Goal: Task Accomplishment & Management: Complete application form

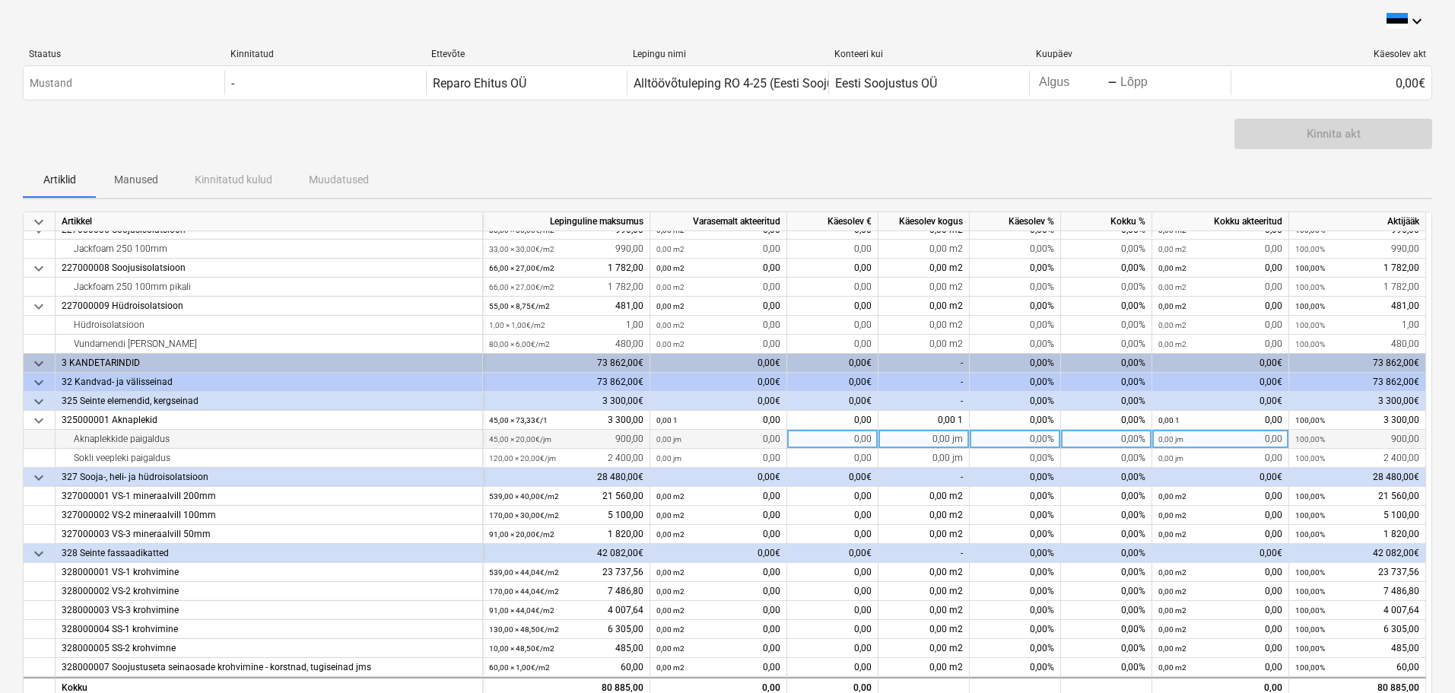
scroll to position [236, 0]
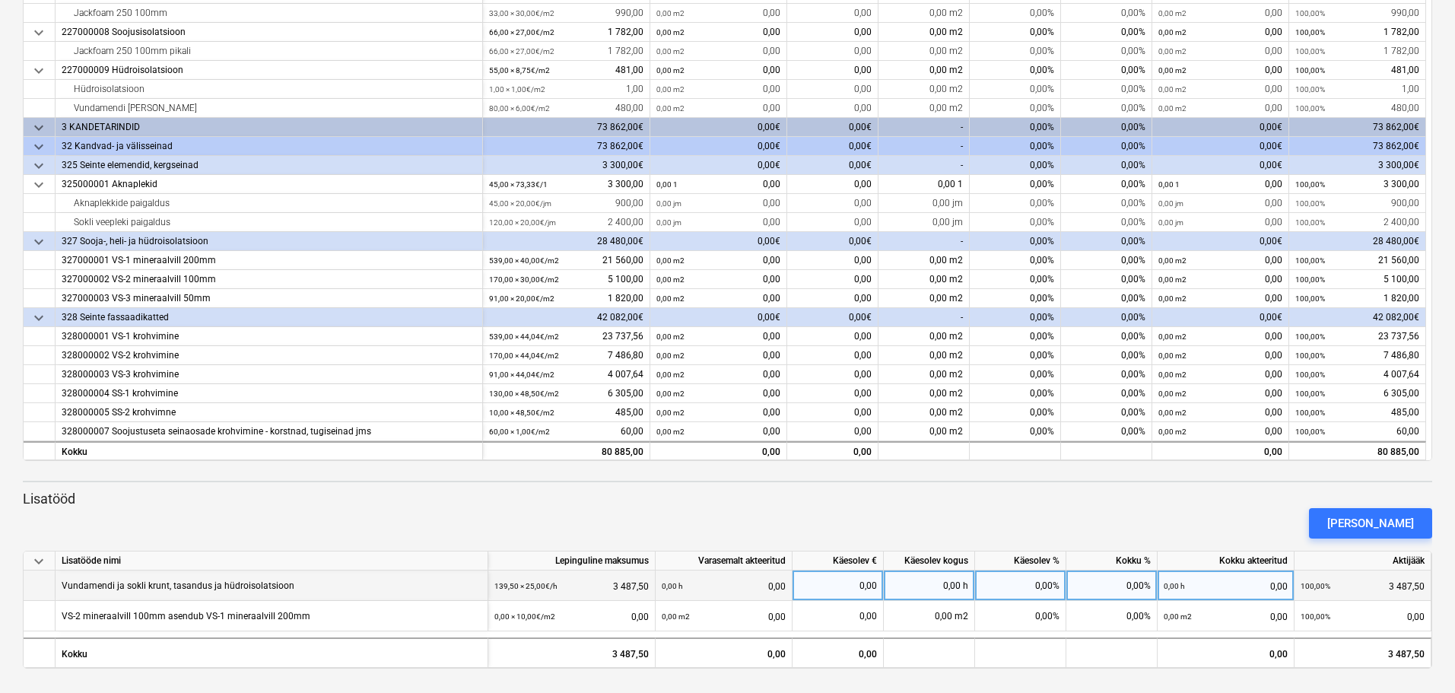
click at [861, 587] on div "0,00" at bounding box center [838, 586] width 78 height 30
type input "3487"
click at [905, 588] on div "0,00 h" at bounding box center [929, 586] width 91 height 30
click at [873, 582] on div "3 487,00" at bounding box center [838, 586] width 78 height 30
type input "3487,50"
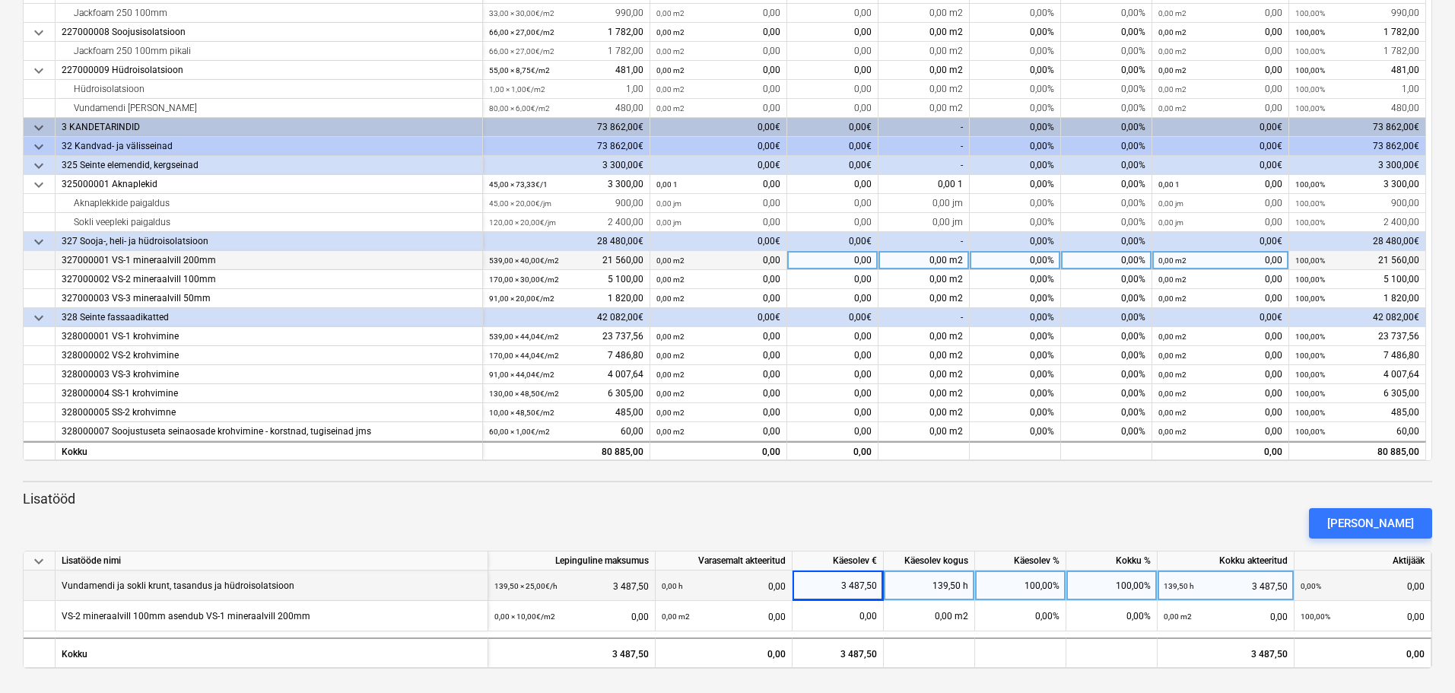
click at [841, 261] on div "0,00" at bounding box center [832, 260] width 91 height 19
type input "315"
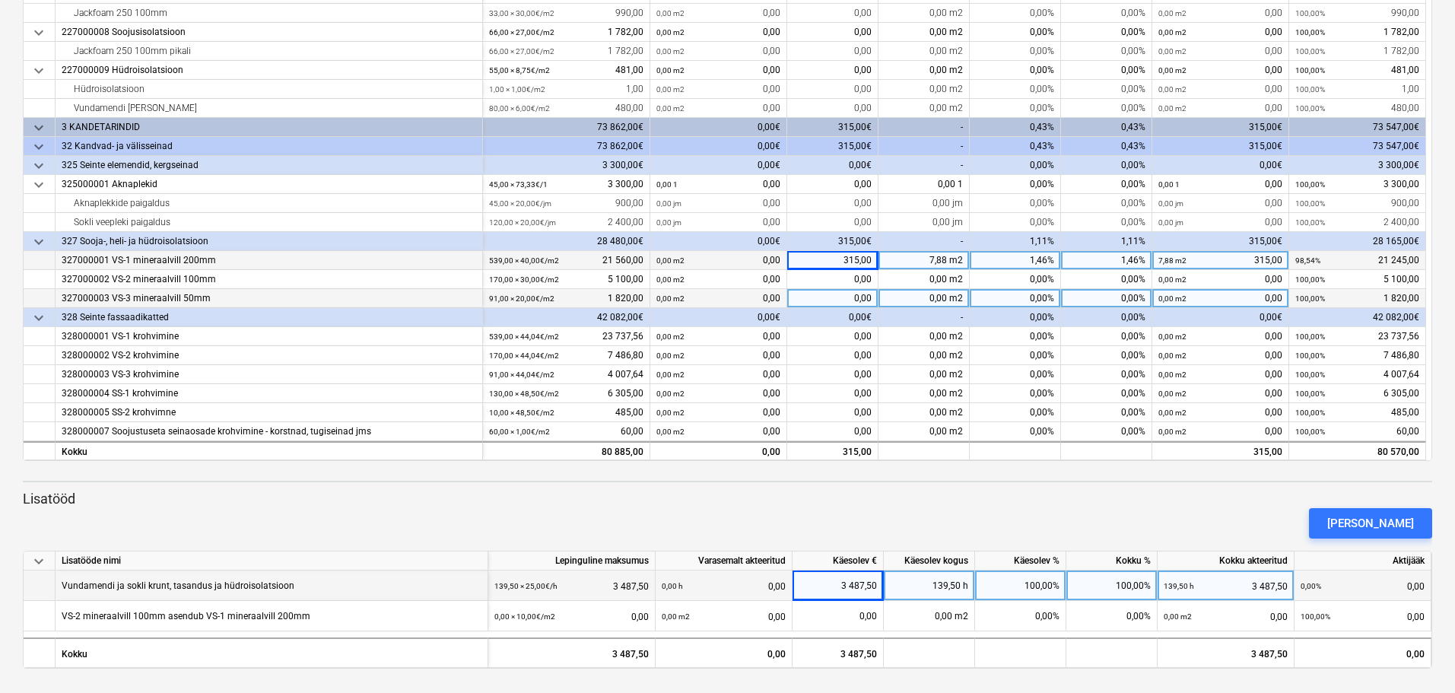
click at [814, 293] on div "0,00" at bounding box center [832, 298] width 91 height 19
click at [816, 262] on div "315,00" at bounding box center [832, 260] width 91 height 19
type input "0"
click at [720, 261] on div "0,00 m2 0,00" at bounding box center [719, 260] width 124 height 19
click at [849, 258] on div "0,00" at bounding box center [832, 260] width 91 height 19
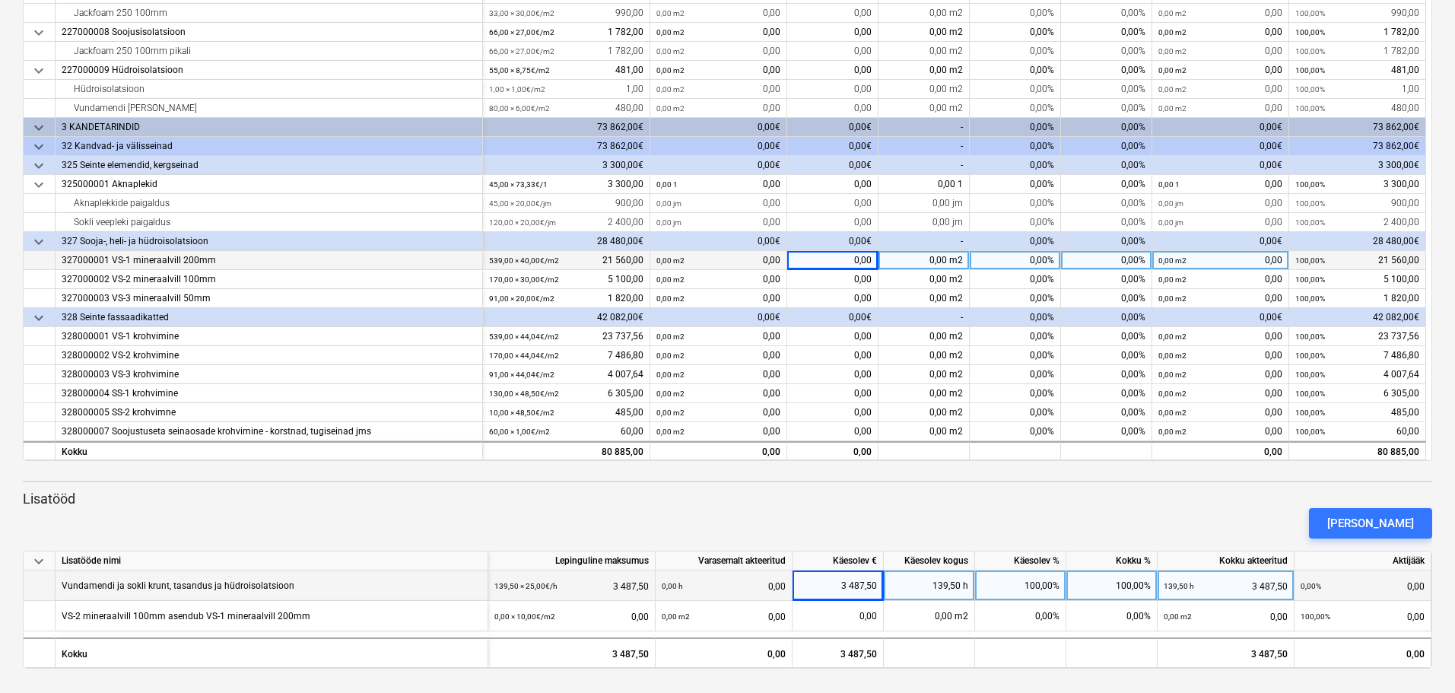
click at [908, 262] on div "0,00 m2" at bounding box center [924, 260] width 91 height 19
type input "315"
click at [36, 164] on span "keyboard_arrow_down" at bounding box center [39, 166] width 18 height 18
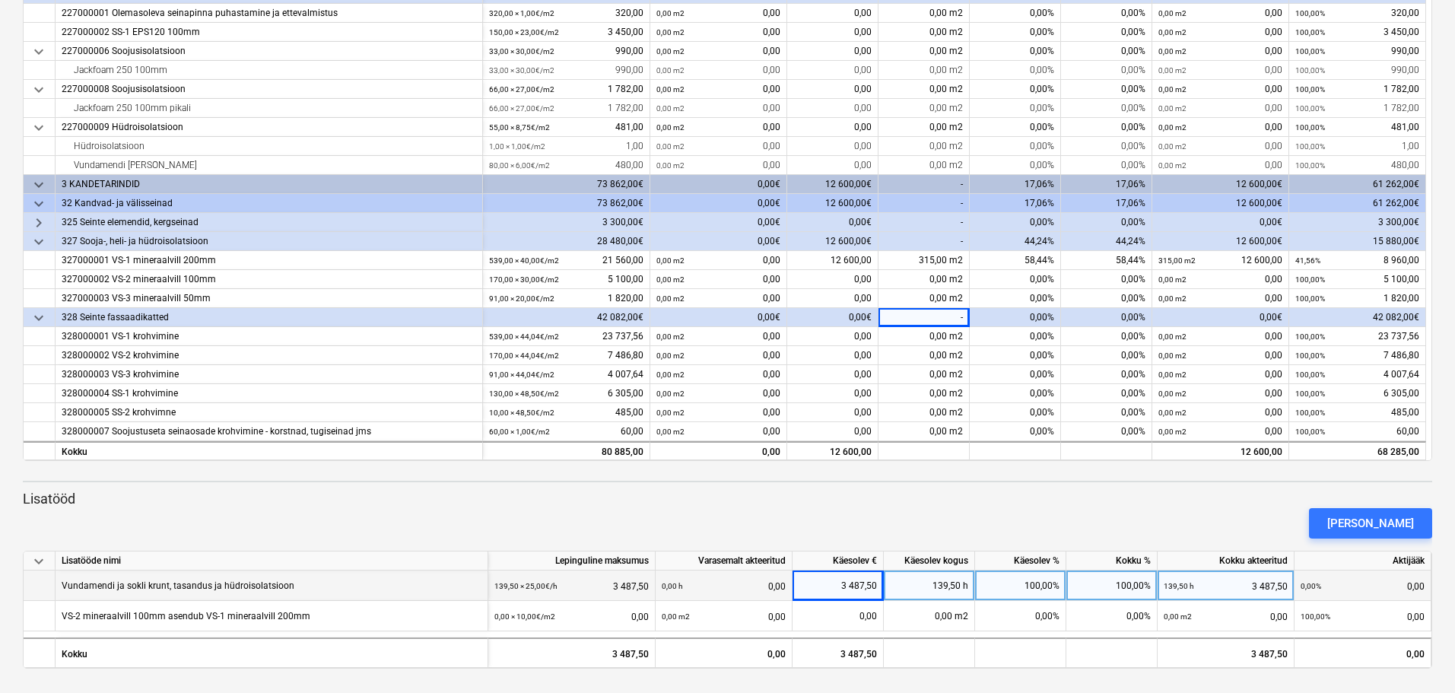
scroll to position [49, 0]
click at [43, 221] on span "keyboard_arrow_right" at bounding box center [39, 223] width 18 height 18
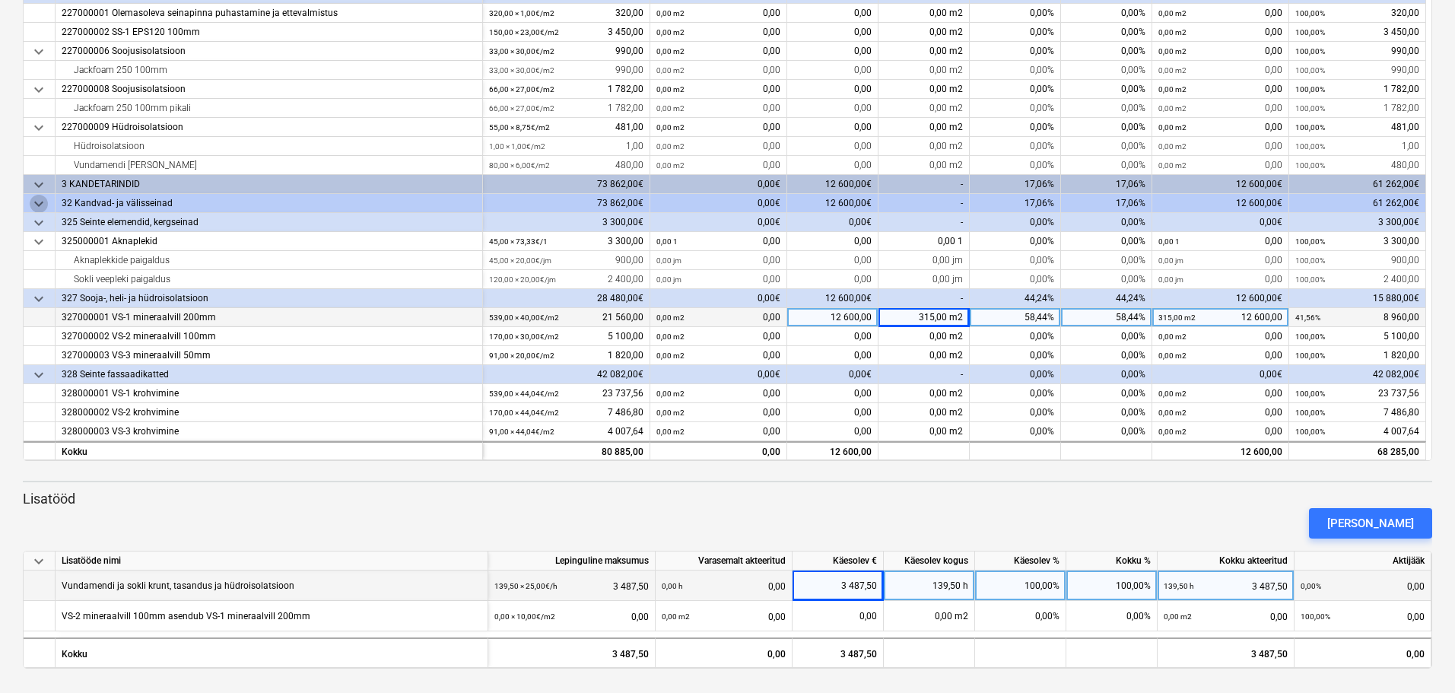
click at [43, 203] on span "keyboard_arrow_down" at bounding box center [39, 204] width 18 height 18
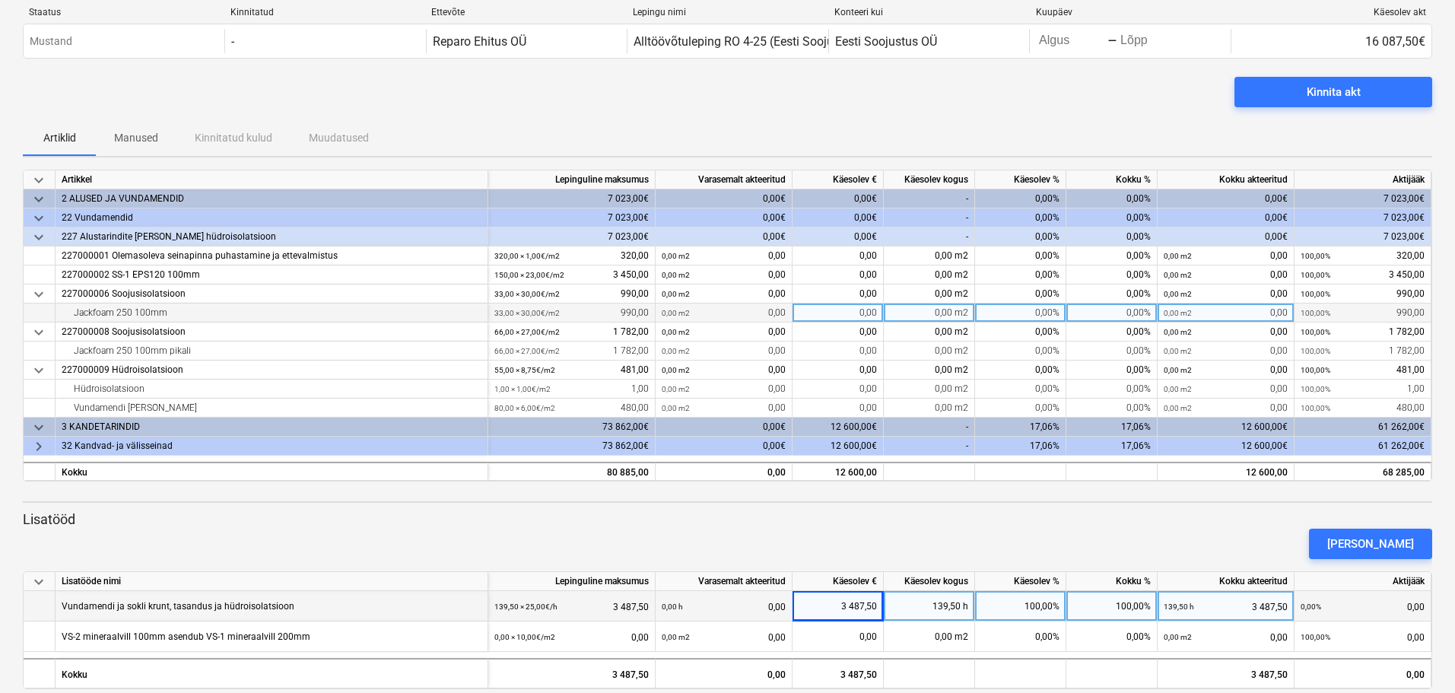
scroll to position [62, 0]
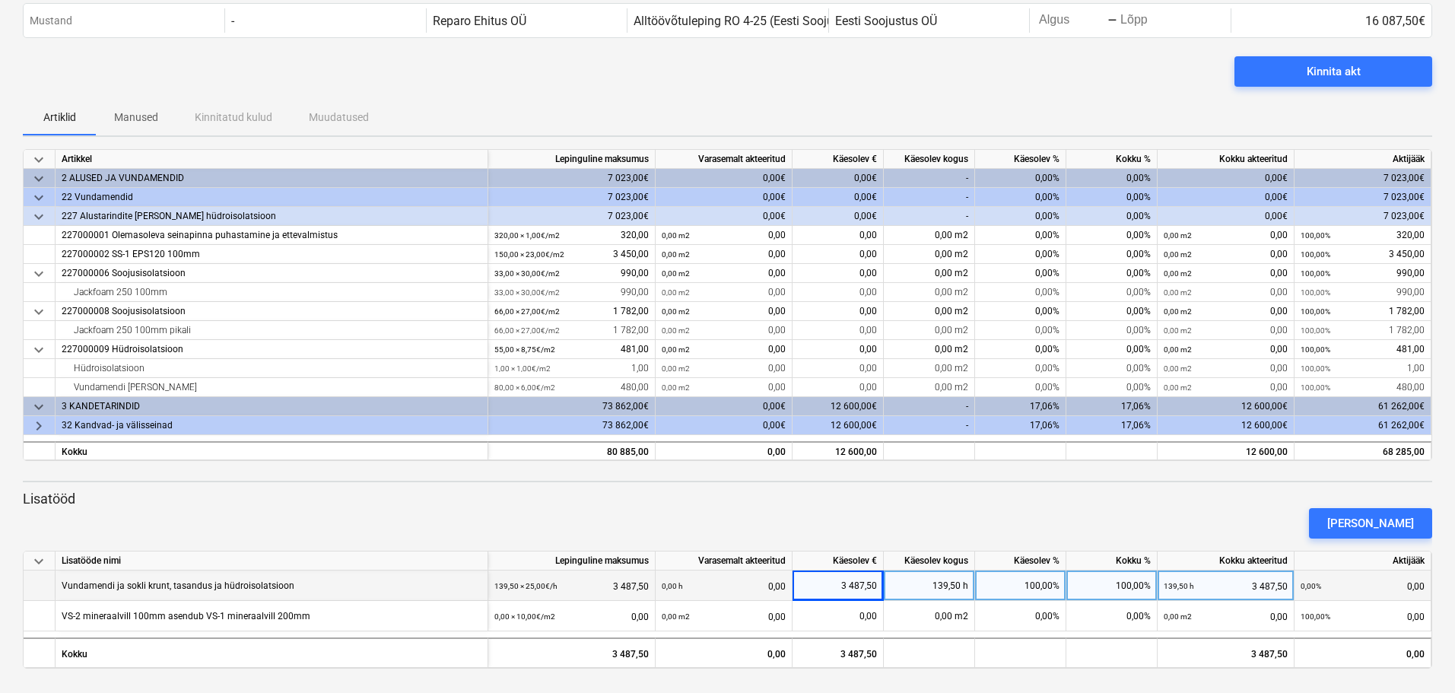
click at [40, 198] on span "keyboard_arrow_down" at bounding box center [39, 198] width 18 height 18
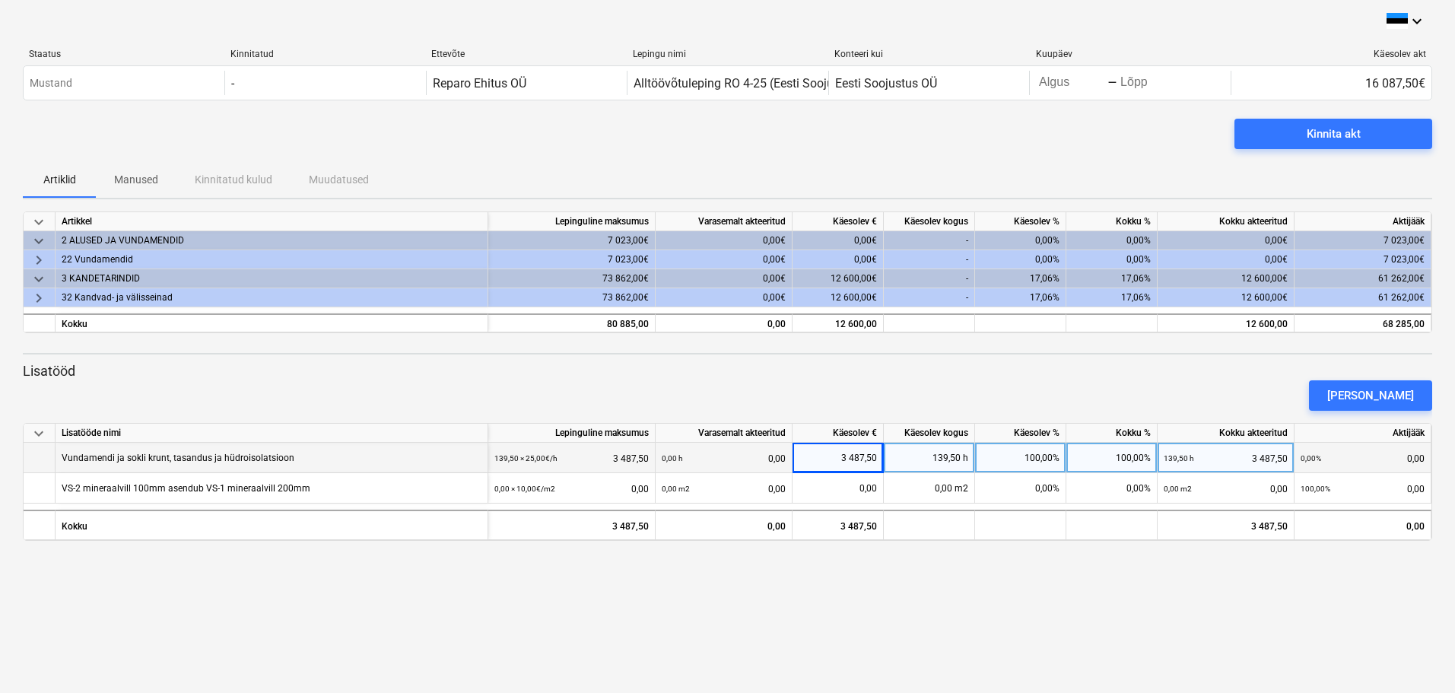
scroll to position [0, 0]
click at [35, 220] on span "keyboard_arrow_down" at bounding box center [39, 222] width 18 height 18
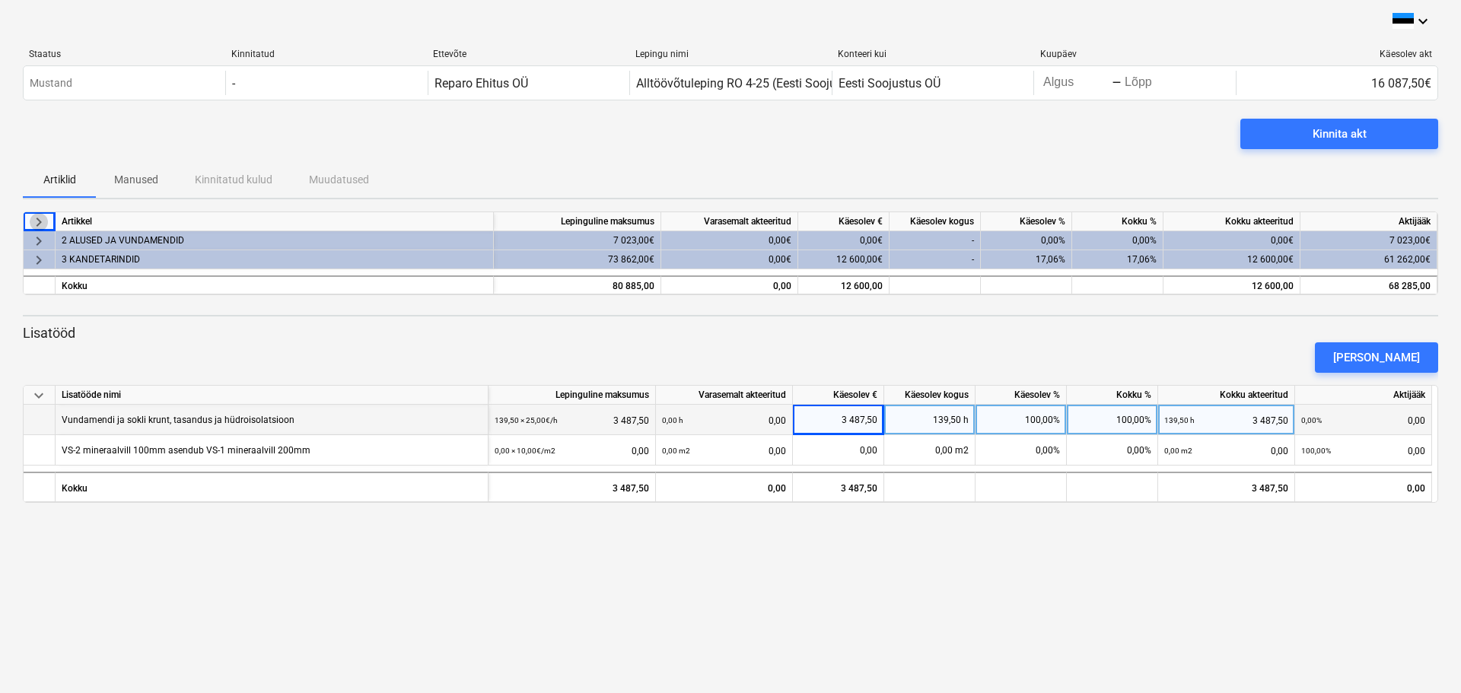
click at [42, 223] on span "keyboard_arrow_right" at bounding box center [39, 222] width 18 height 18
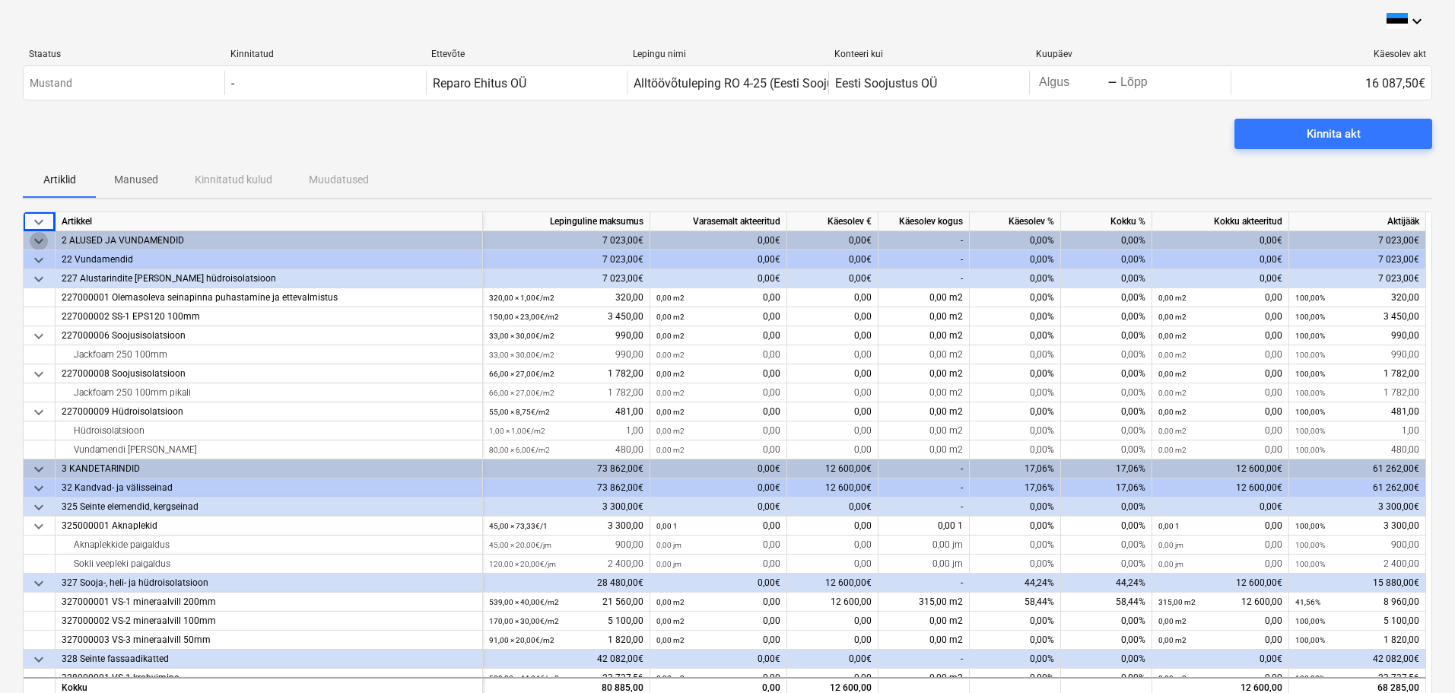
click at [46, 238] on span "keyboard_arrow_down" at bounding box center [39, 241] width 18 height 18
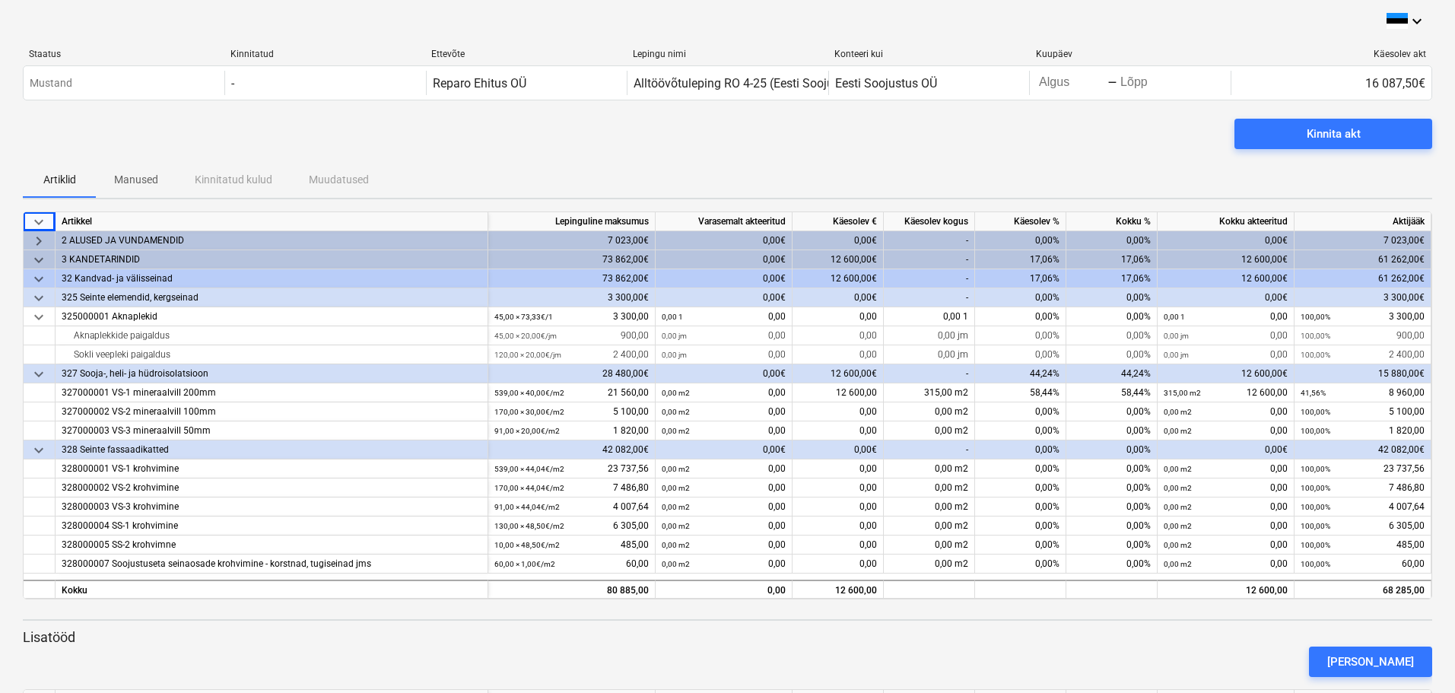
click at [46, 238] on span "keyboard_arrow_right" at bounding box center [39, 241] width 18 height 18
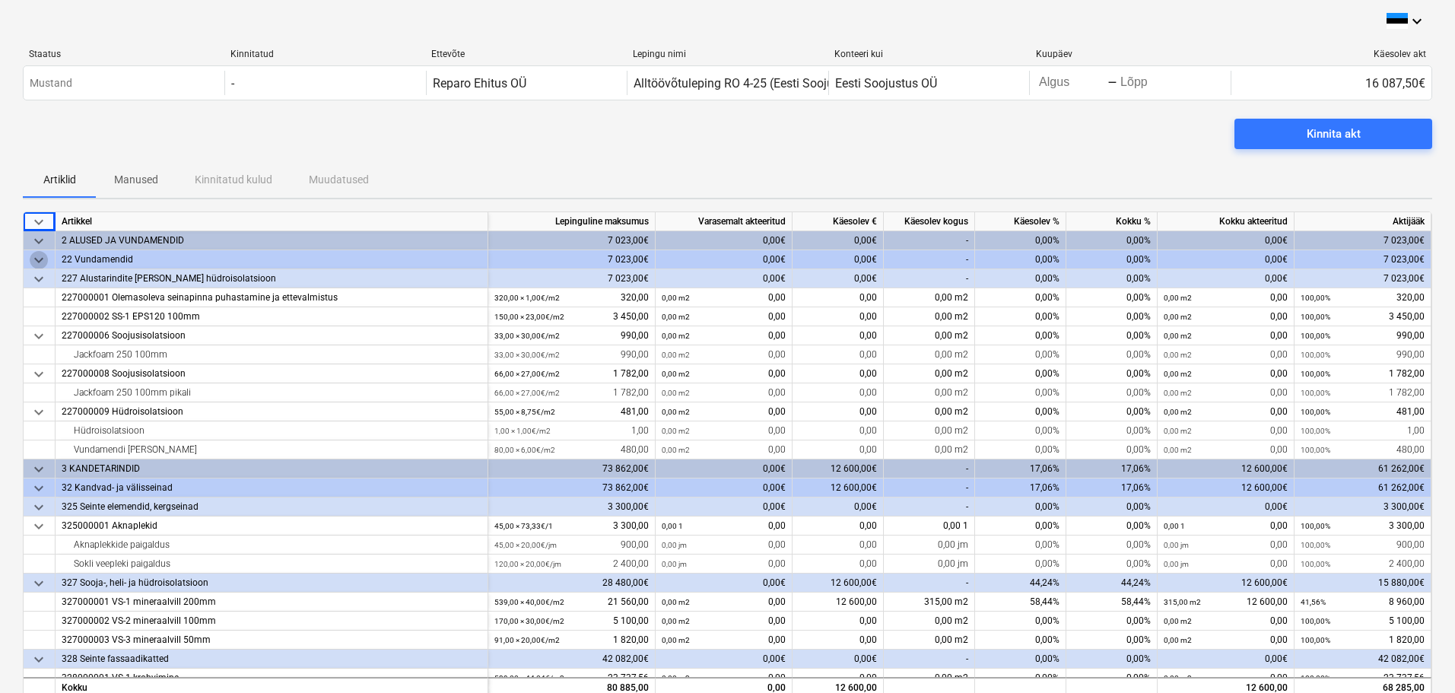
click at [42, 251] on span "keyboard_arrow_down" at bounding box center [39, 260] width 18 height 18
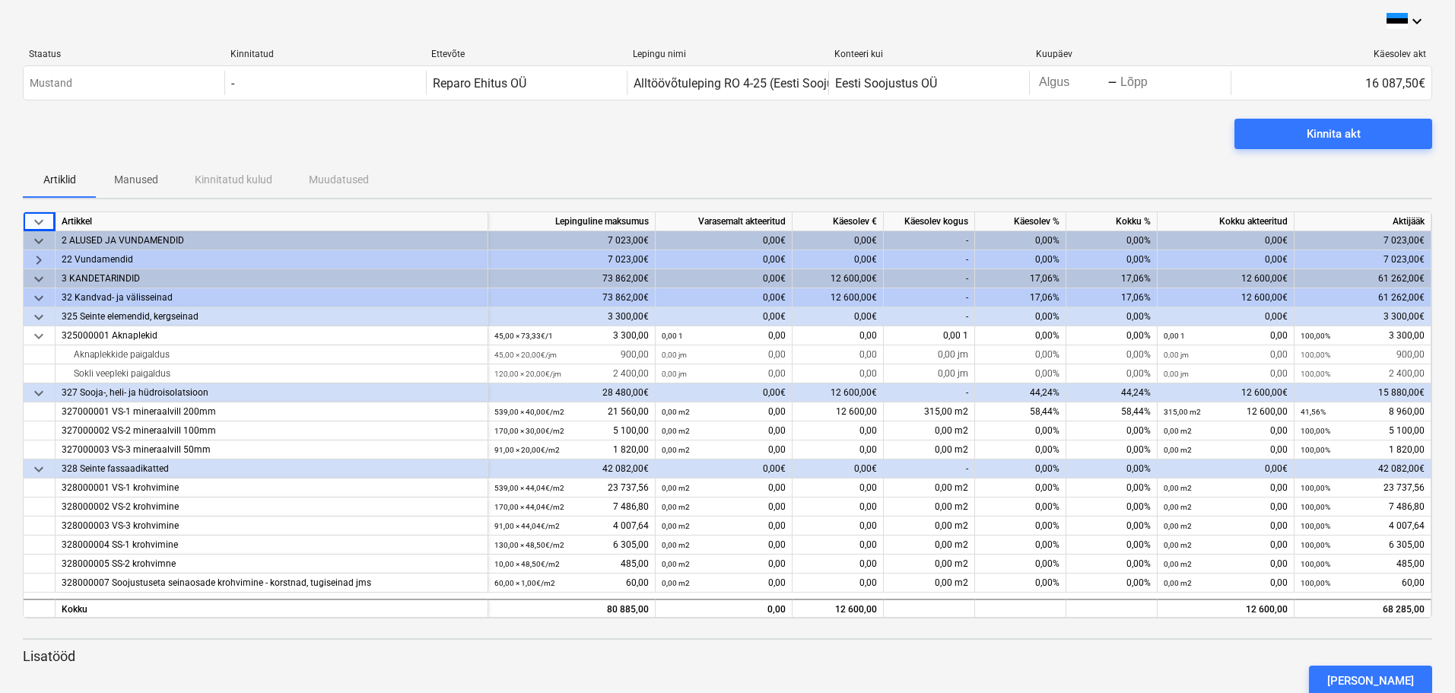
click at [42, 251] on span "keyboard_arrow_right" at bounding box center [39, 260] width 18 height 18
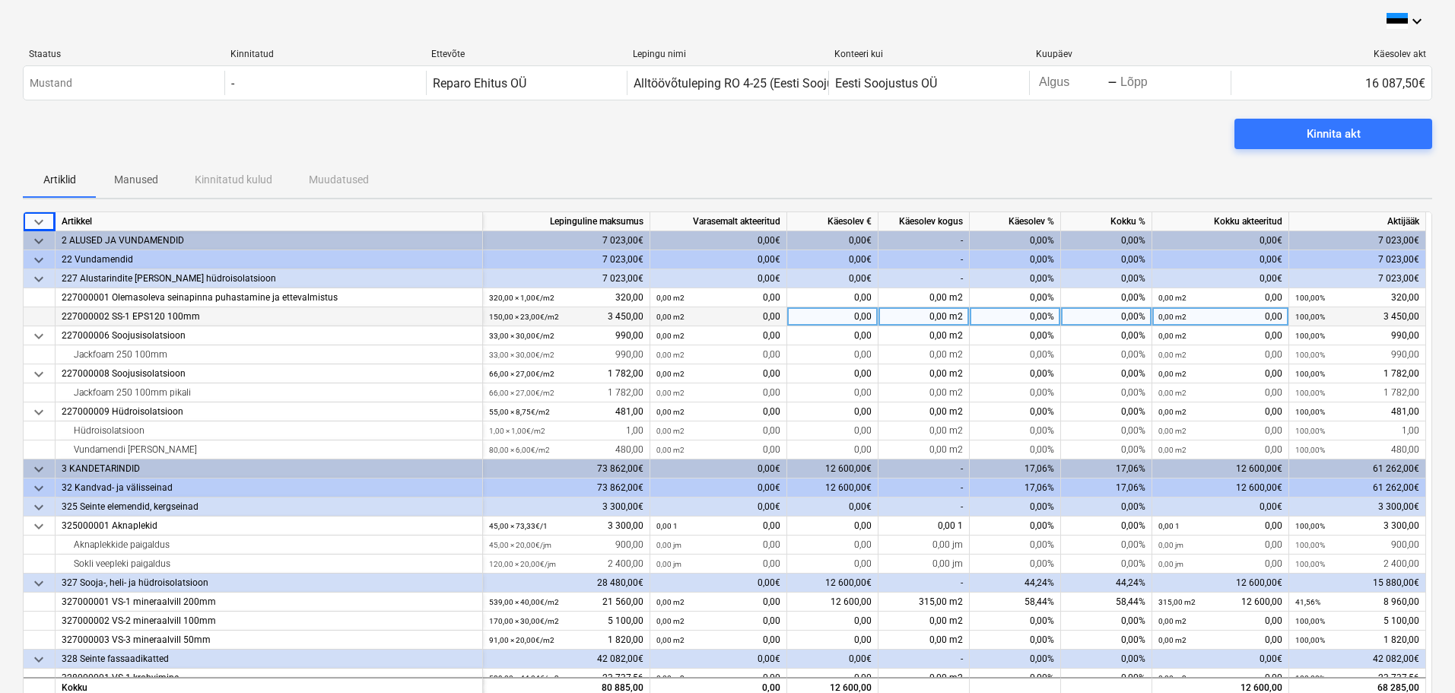
click at [815, 318] on div "0,00" at bounding box center [832, 316] width 91 height 19
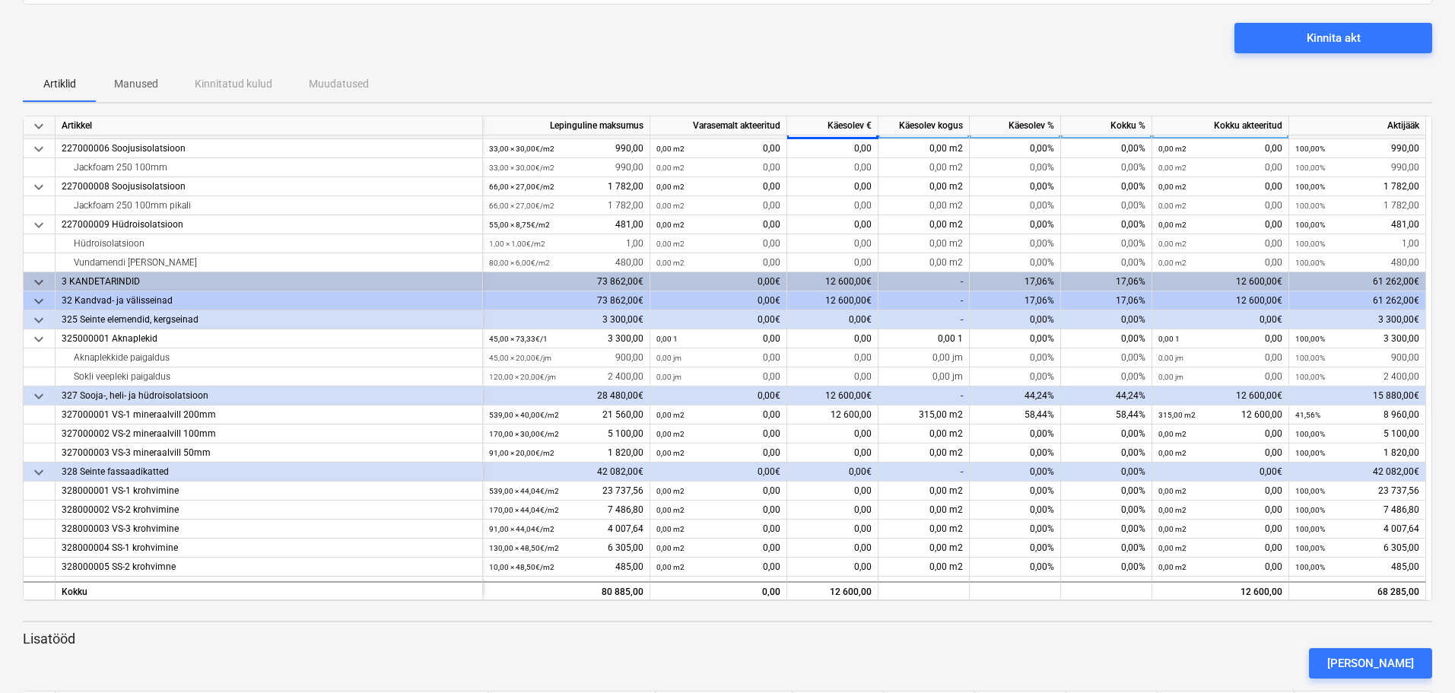
scroll to position [81, 0]
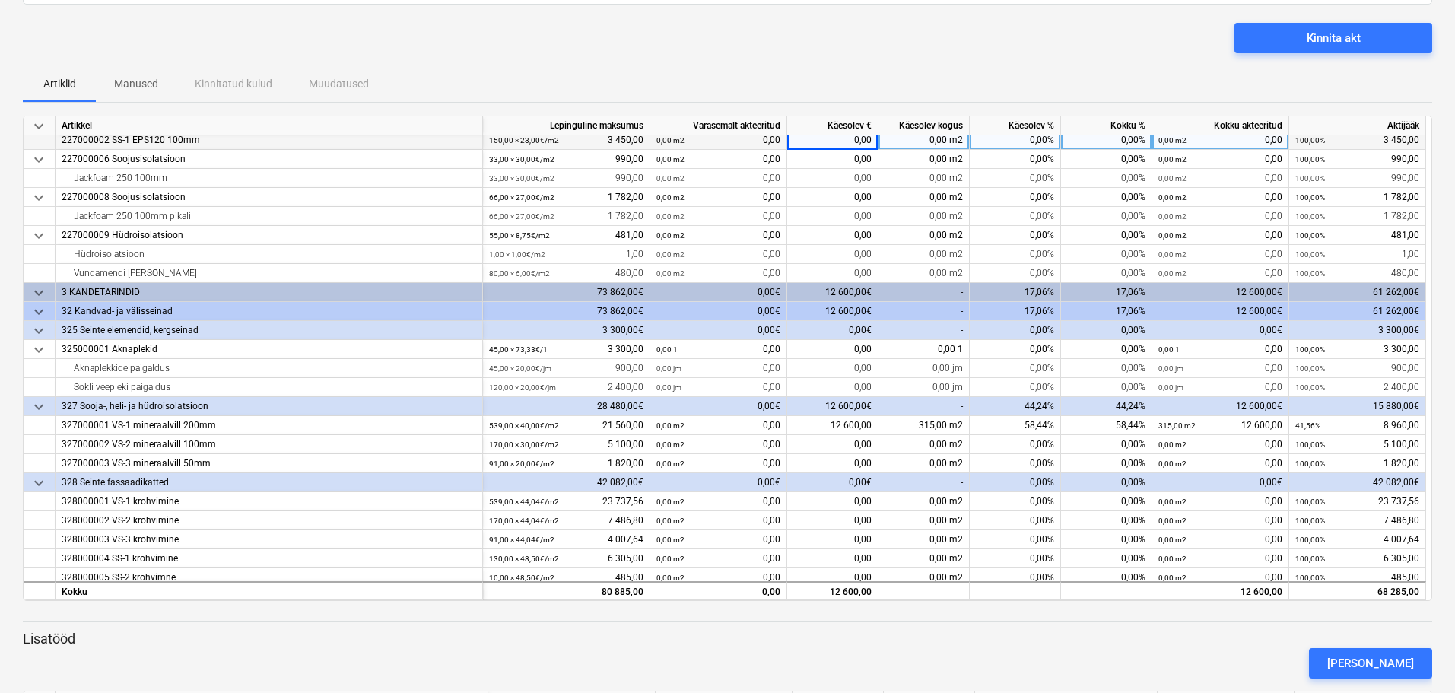
drag, startPoint x: 1432, startPoint y: 248, endPoint x: 1441, endPoint y: 332, distance: 84.9
click at [1441, 332] on div "keyboard_arrow_down Staatus Kinnitatud Ettevõte Lepingu nimi Konteeri kui Kuupä…" at bounding box center [727, 368] width 1455 height 929
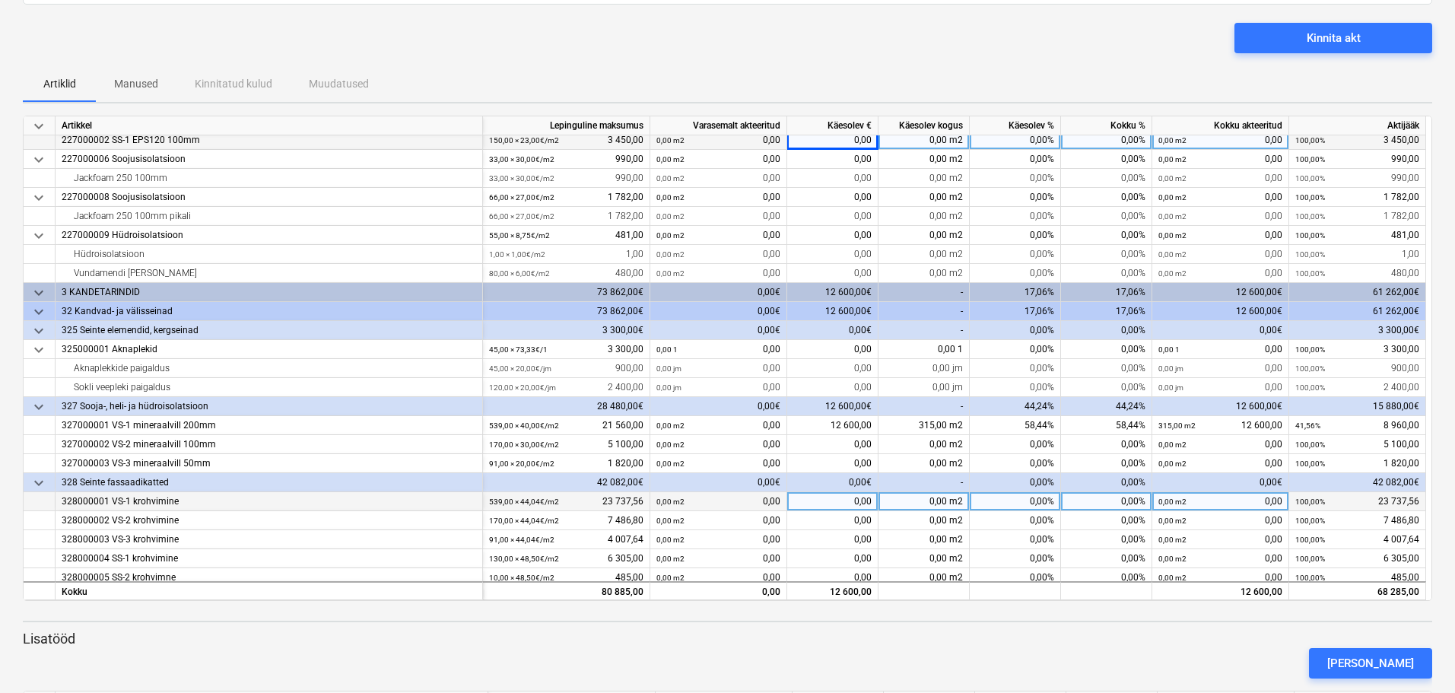
click at [836, 508] on div "0,00" at bounding box center [832, 501] width 91 height 19
click at [1005, 500] on div "0,00%" at bounding box center [1015, 501] width 91 height 19
type input "2"
click at [1005, 500] on div "2,00%" at bounding box center [1015, 501] width 91 height 19
type input "3"
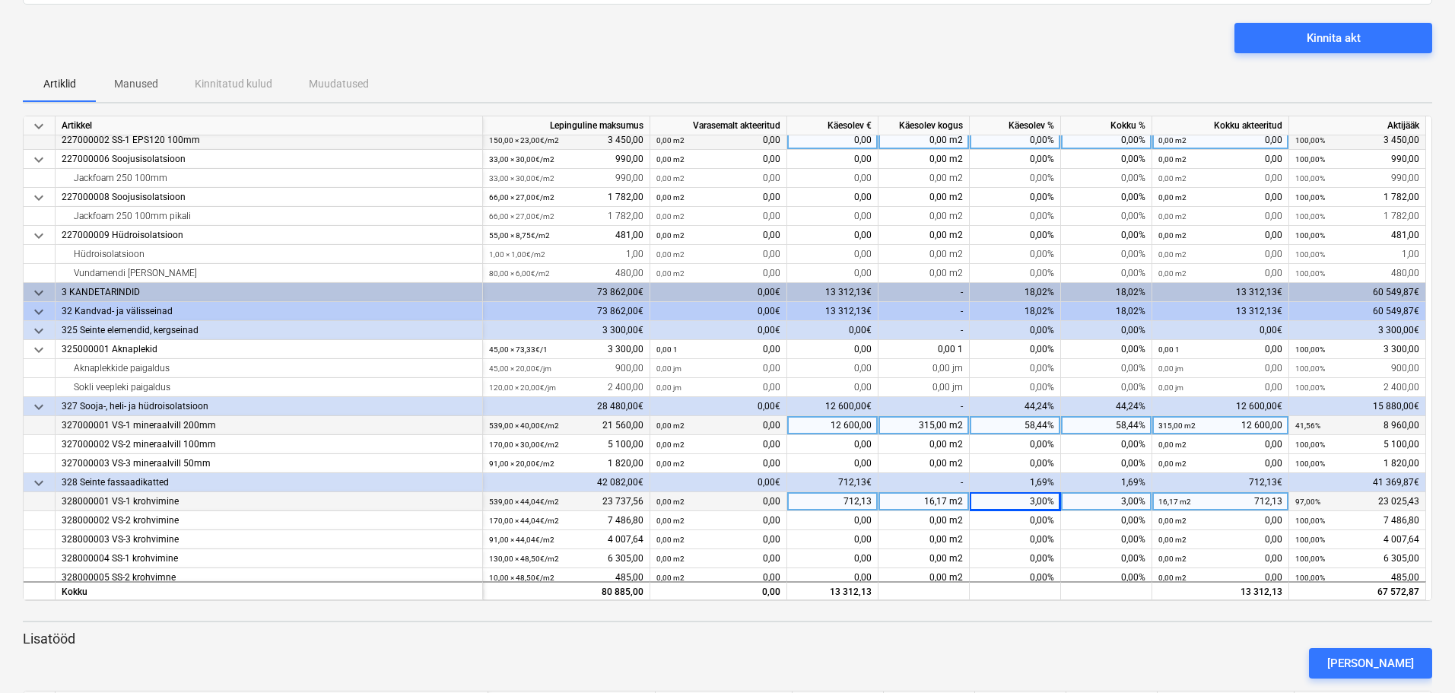
click at [919, 429] on div "315,00 m2" at bounding box center [924, 425] width 91 height 19
type input "430"
click at [950, 424] on div "430,00 m2" at bounding box center [924, 425] width 91 height 19
type input "400"
click at [1027, 503] on div "3,00%" at bounding box center [1015, 501] width 91 height 19
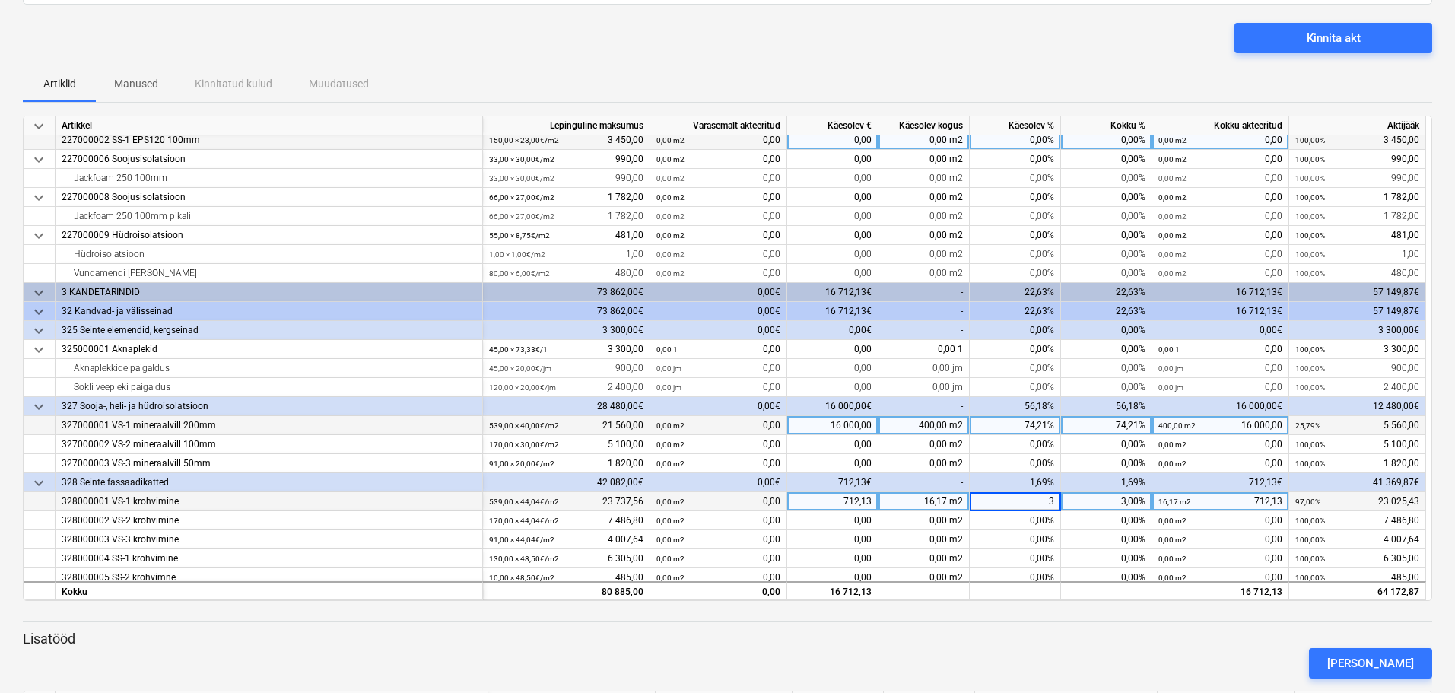
type input "6"
click at [1027, 503] on div "6,00%" at bounding box center [1015, 501] width 91 height 19
type input "7"
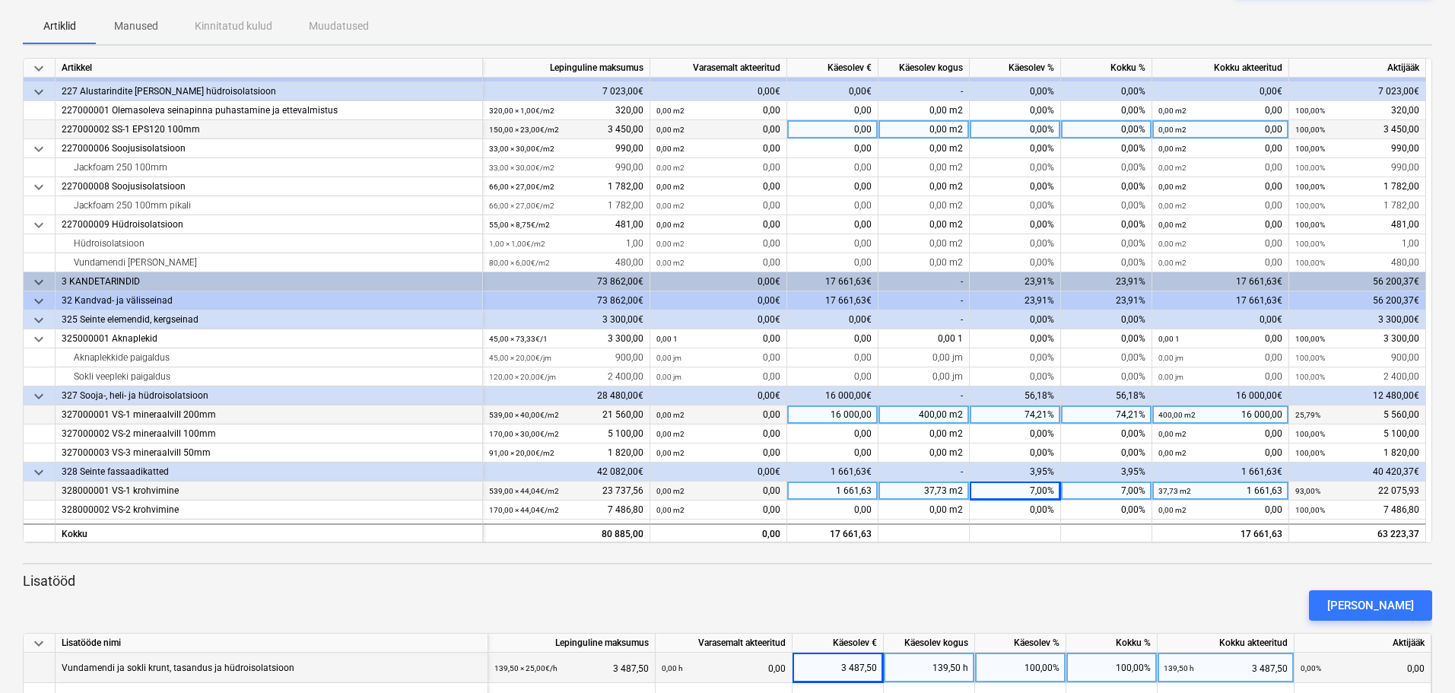
scroll to position [0, 0]
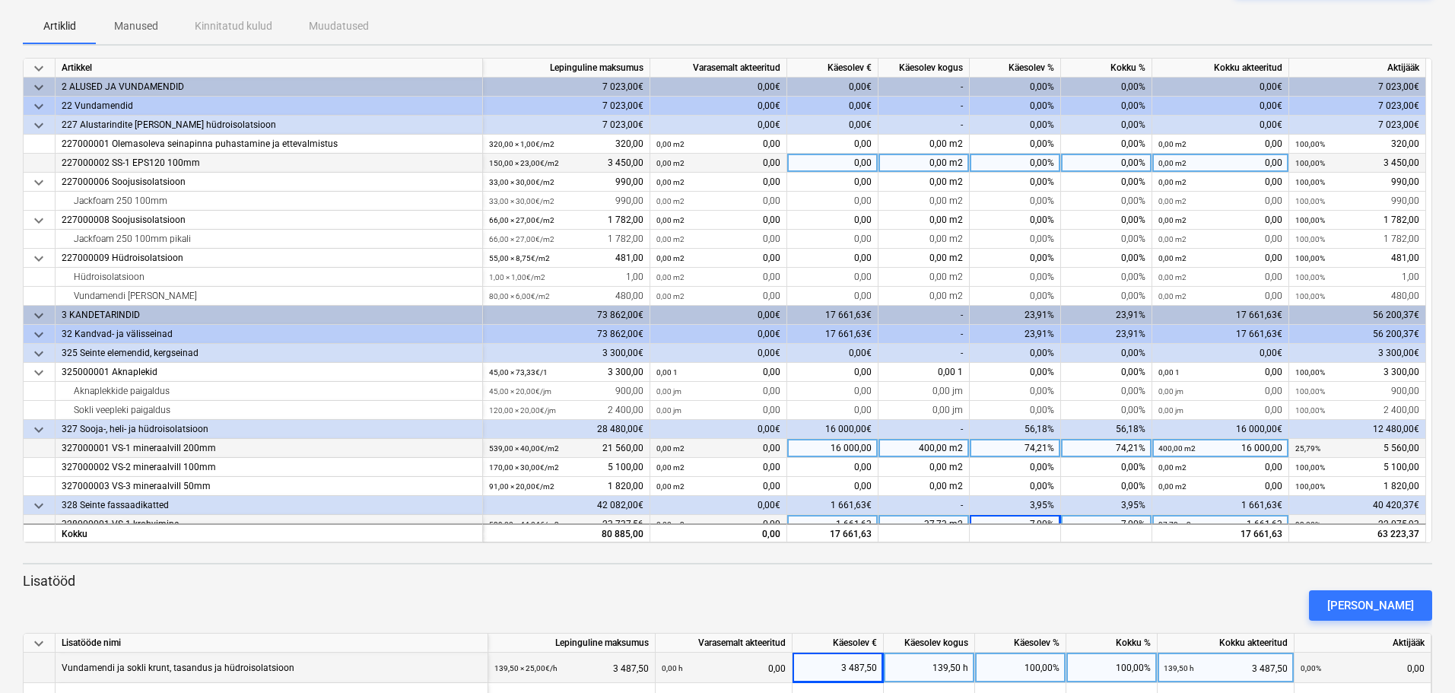
click at [922, 167] on div "0,00 m2" at bounding box center [924, 163] width 91 height 19
type input "130"
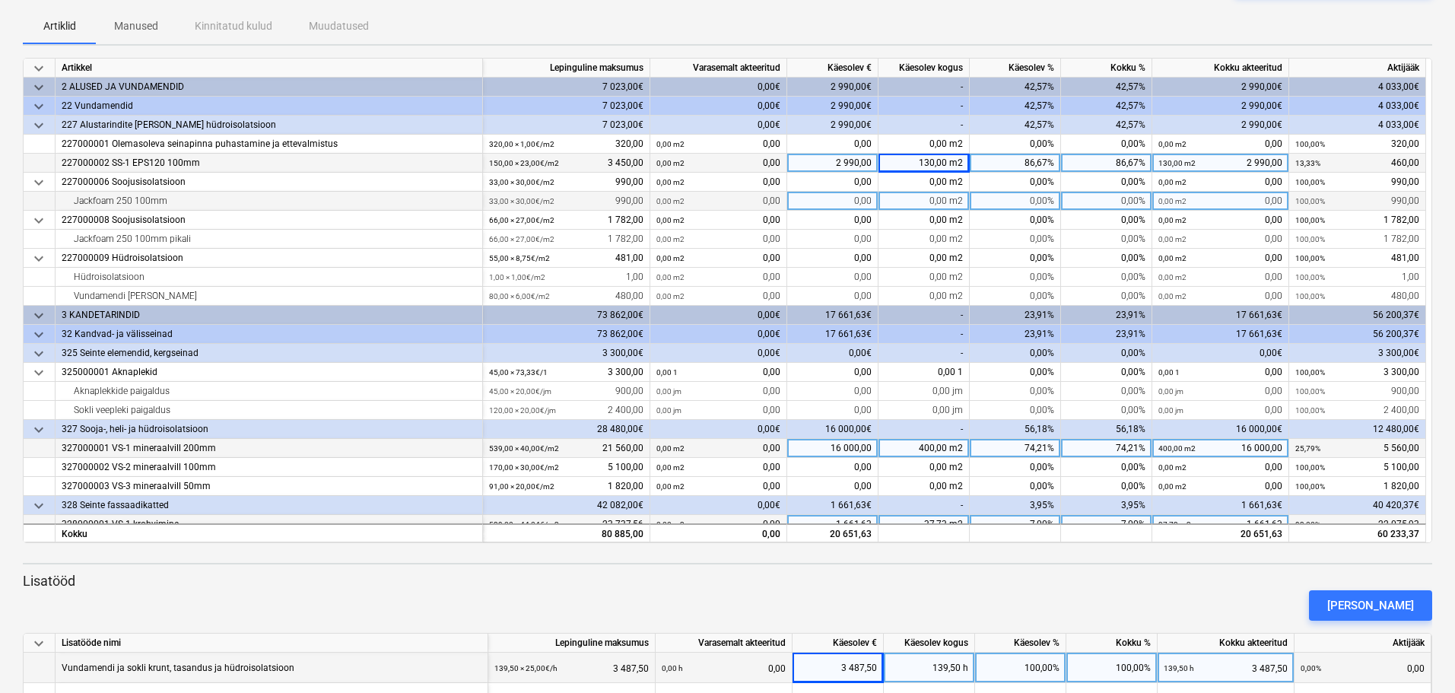
click at [900, 203] on div "0,00 m2" at bounding box center [924, 201] width 91 height 19
type input "30"
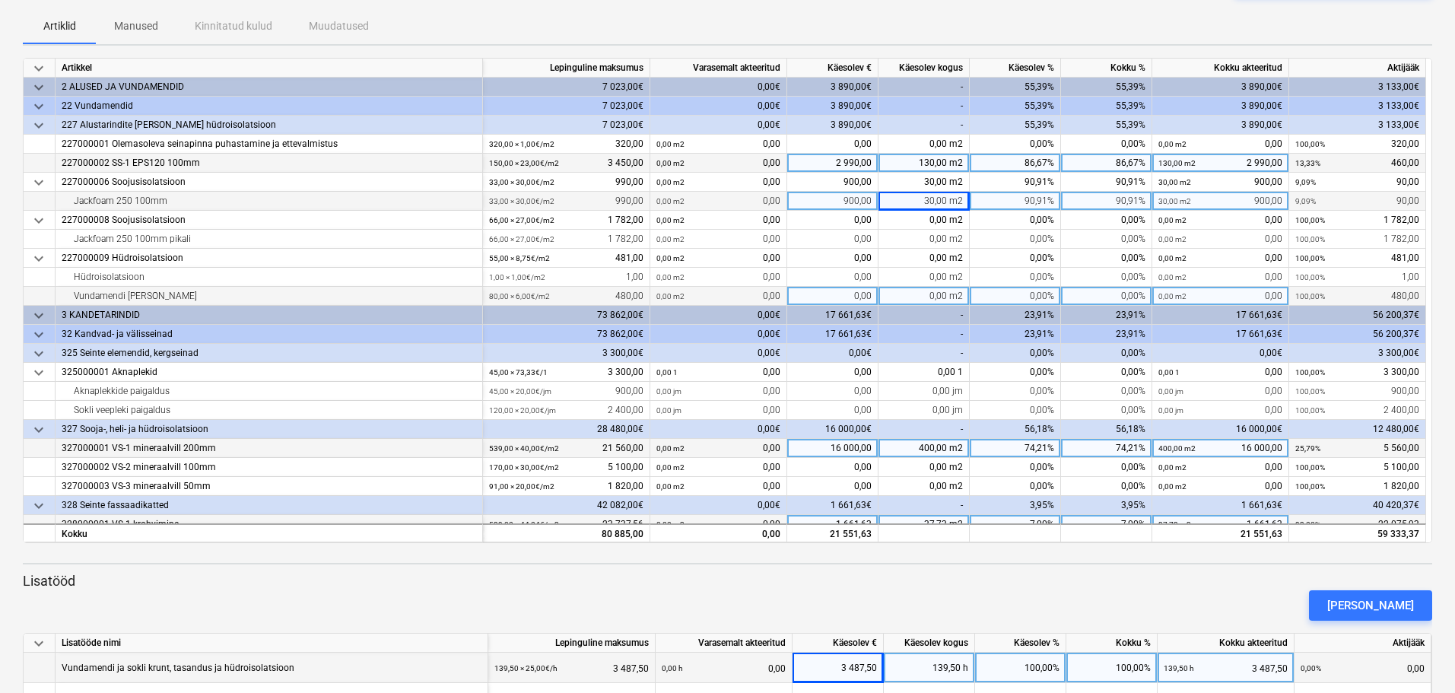
click at [1028, 297] on div "0,00%" at bounding box center [1015, 296] width 91 height 19
type input "2"
type input "30"
click at [1028, 297] on div "30,00%" at bounding box center [1015, 296] width 91 height 19
type input "25"
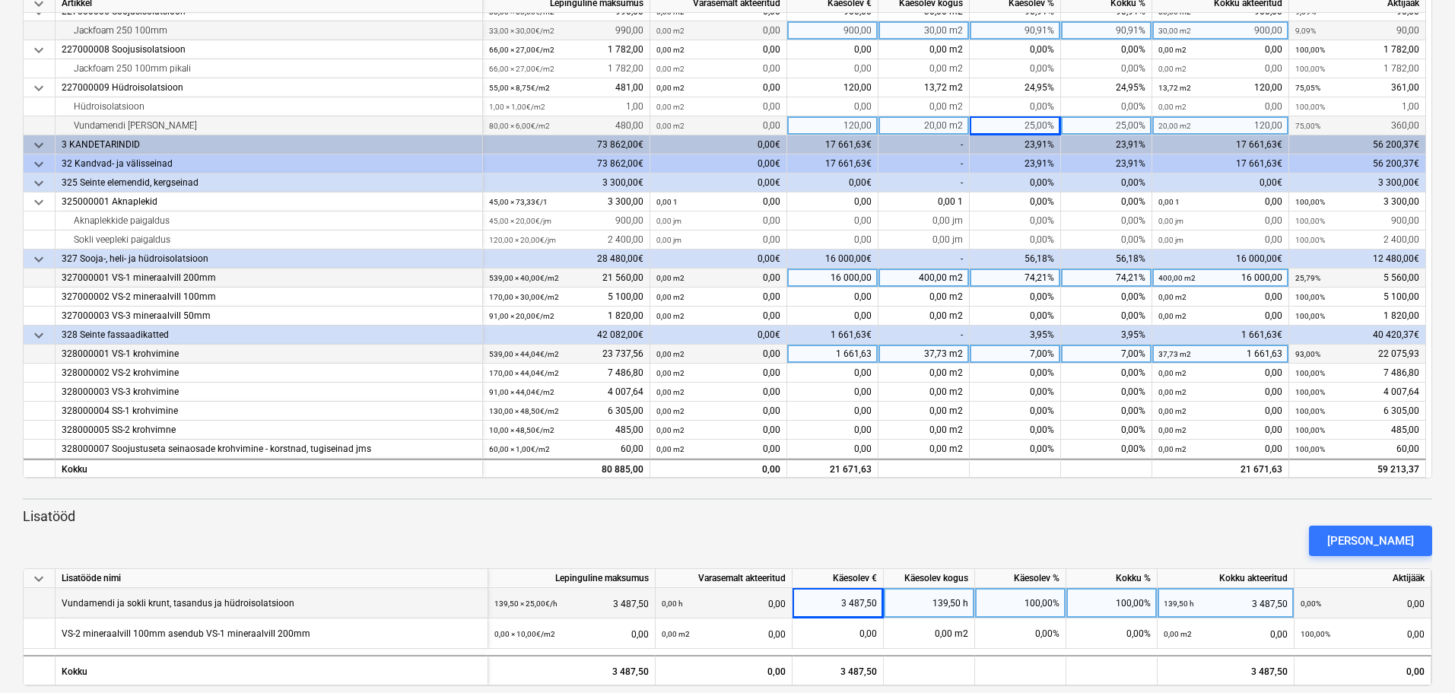
scroll to position [236, 0]
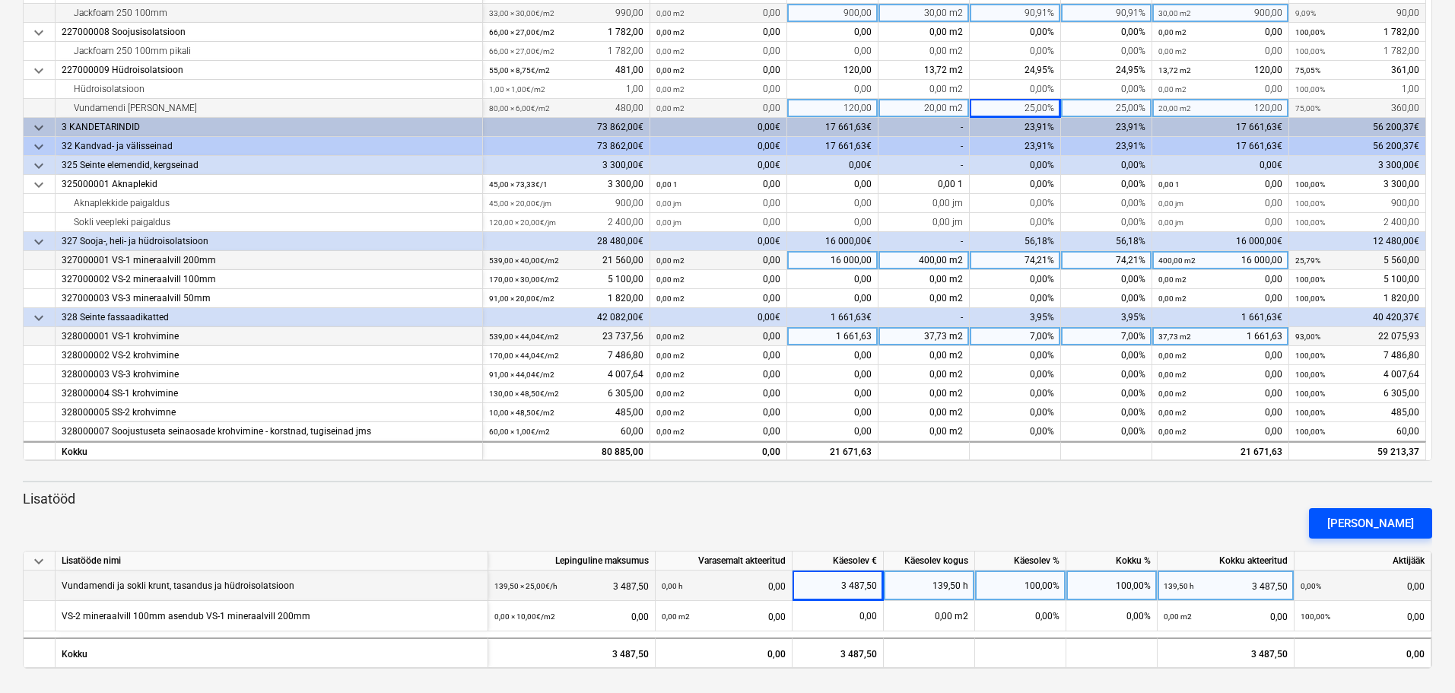
click at [1363, 524] on div "[PERSON_NAME]" at bounding box center [1371, 524] width 87 height 20
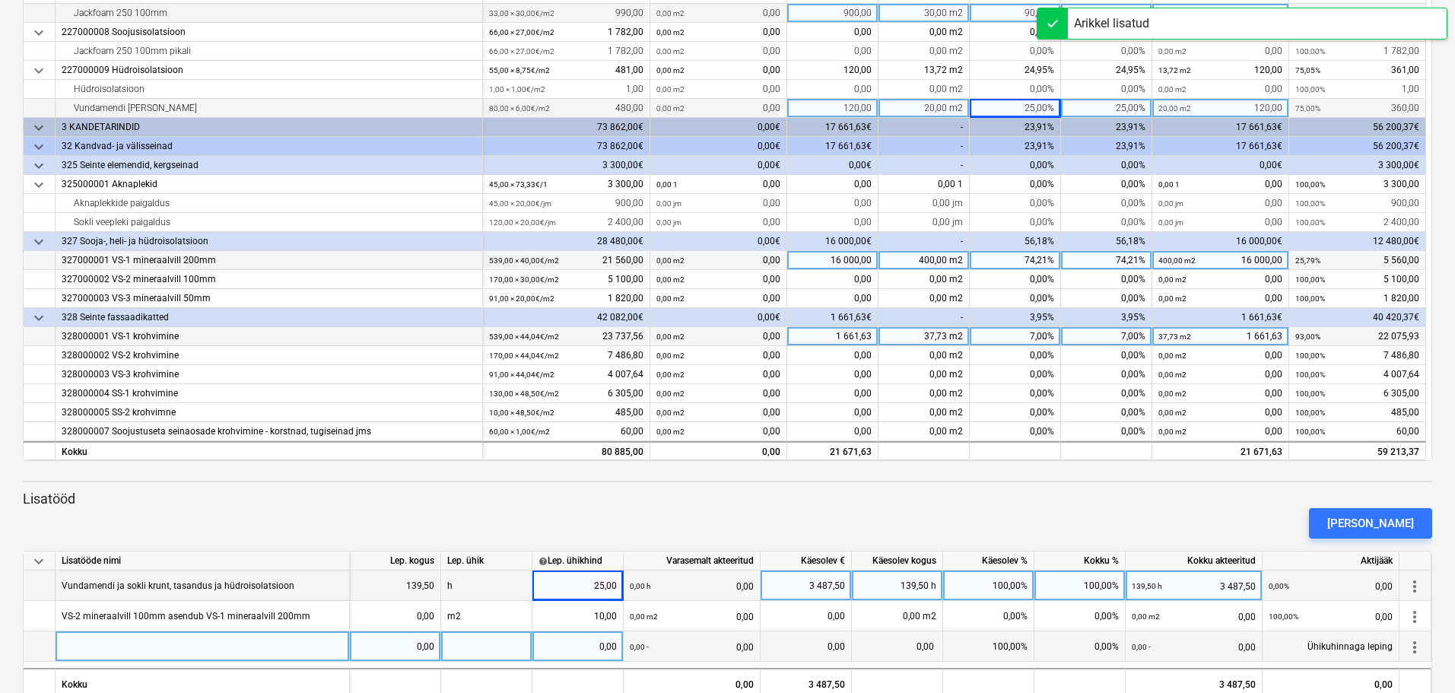
click at [278, 649] on div at bounding box center [203, 646] width 294 height 30
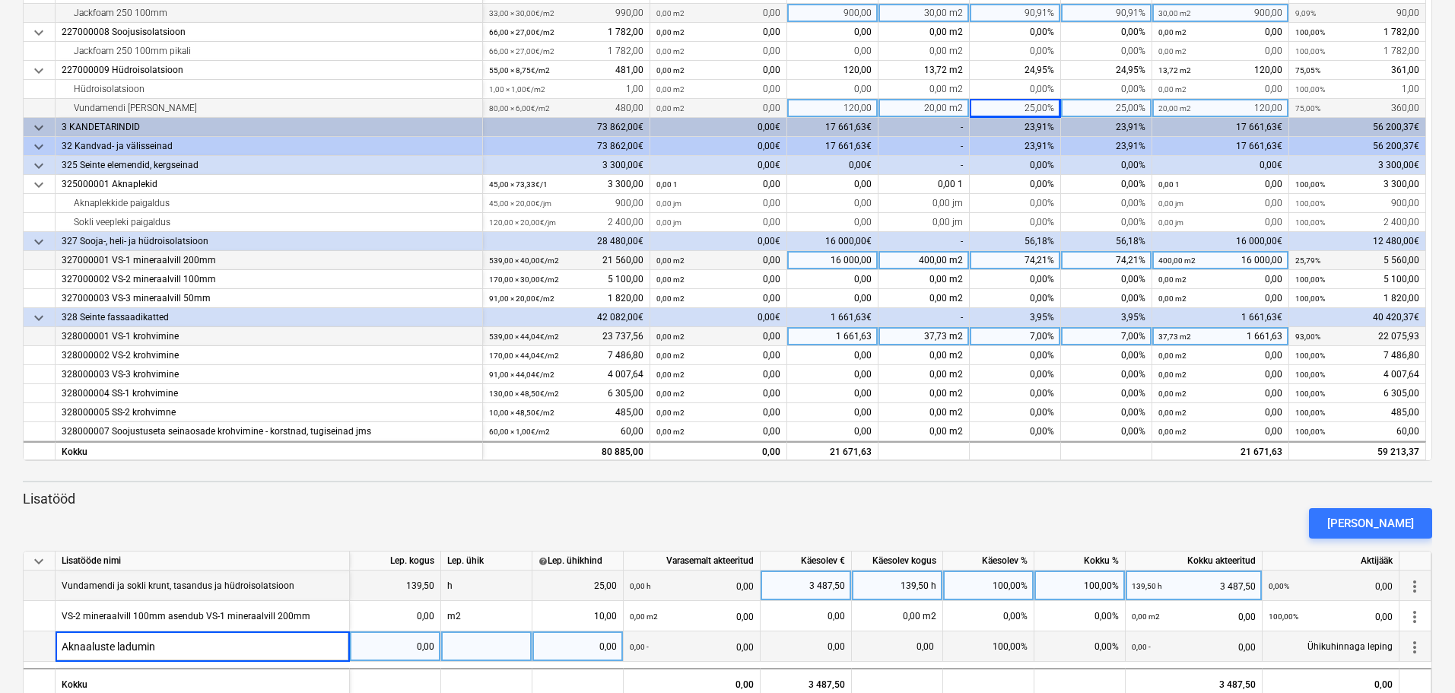
type input "Aknaaluste ladumine"
click at [459, 644] on div at bounding box center [486, 646] width 91 height 30
click at [407, 645] on div "0,00" at bounding box center [395, 646] width 78 height 30
click at [569, 646] on div "0,00" at bounding box center [578, 646] width 78 height 30
click at [681, 652] on div "0,00 h 0,00" at bounding box center [692, 646] width 124 height 31
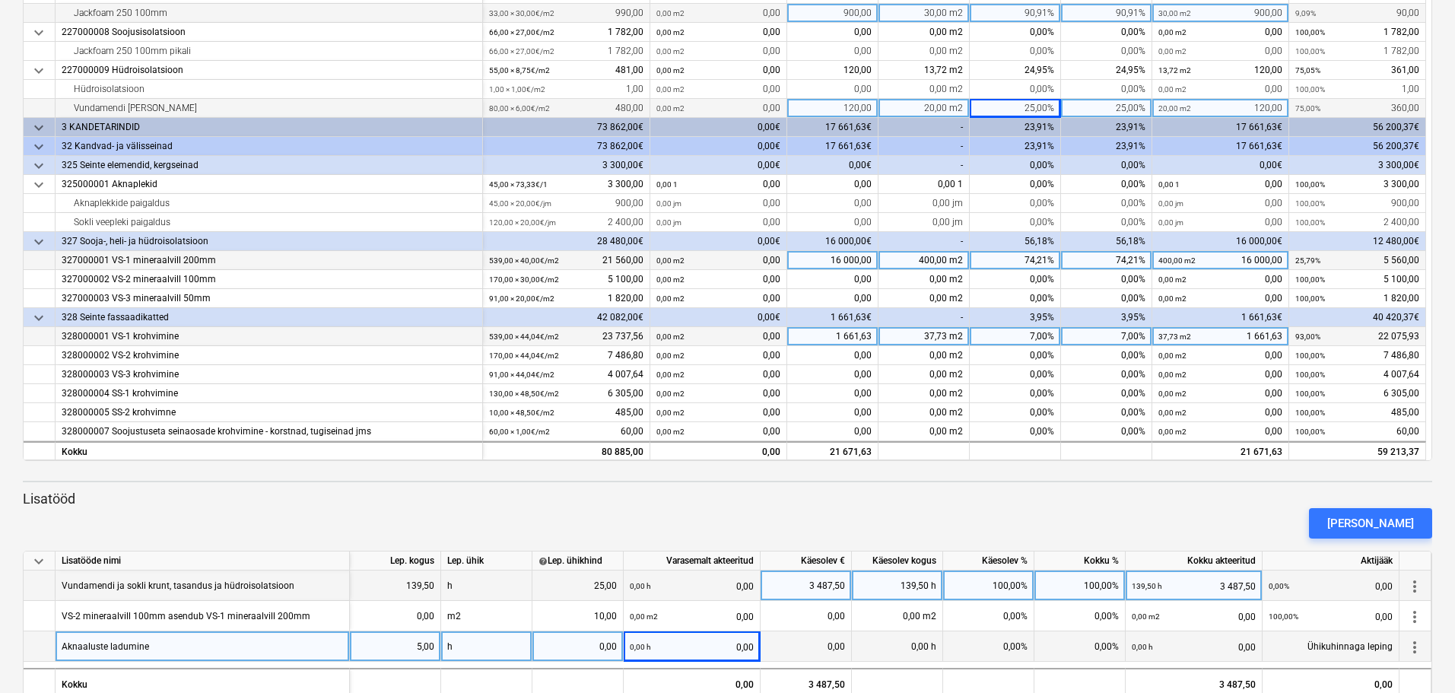
click at [561, 646] on div "0,00" at bounding box center [578, 646] width 78 height 30
type input "25"
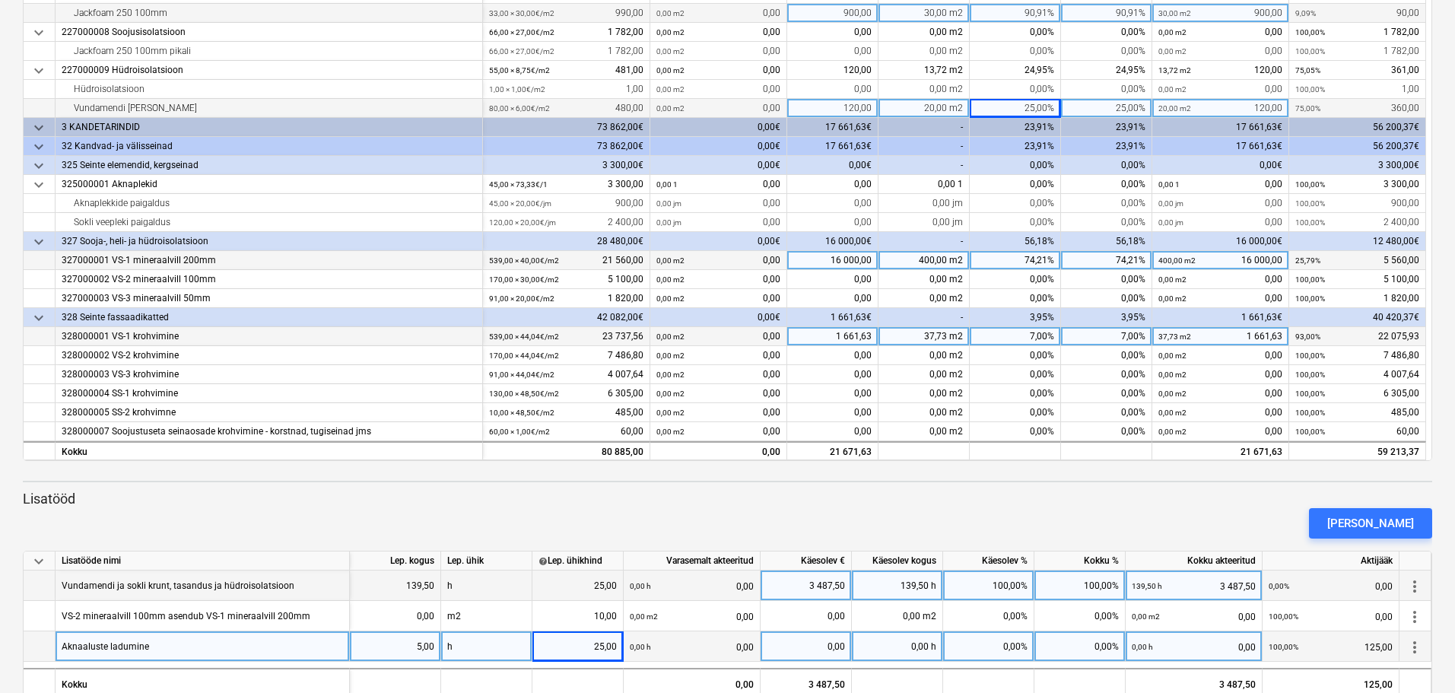
click at [809, 651] on div "0,00" at bounding box center [806, 646] width 78 height 30
type input "125"
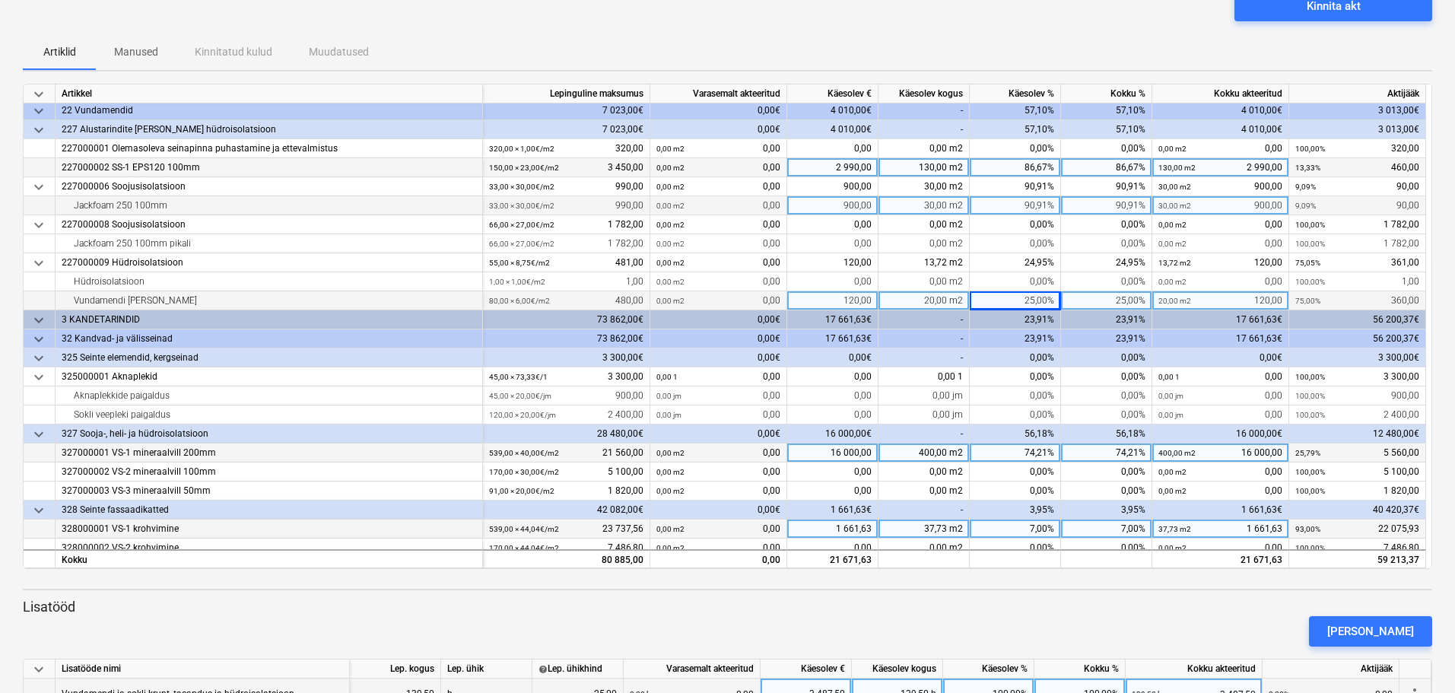
scroll to position [18, 0]
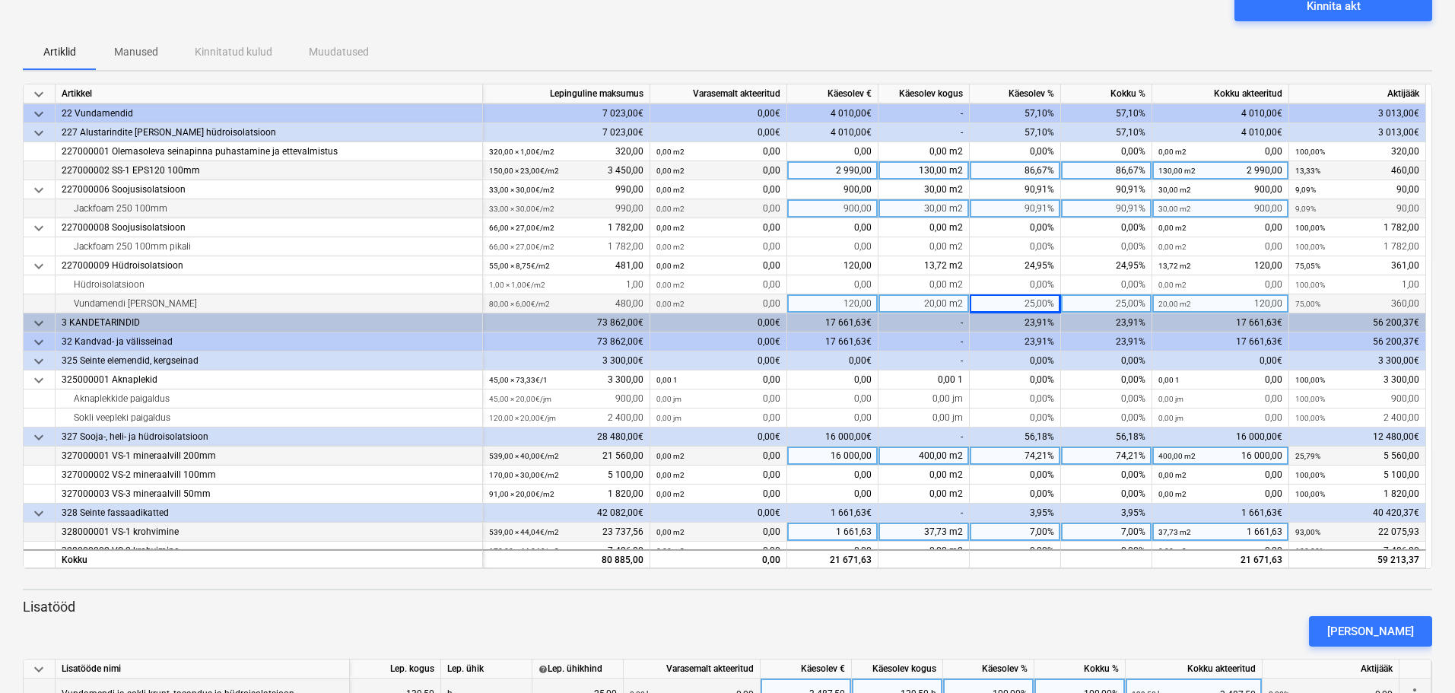
click at [914, 165] on div "130,00 m2" at bounding box center [924, 170] width 91 height 19
type input "137"
drag, startPoint x: 1455, startPoint y: 196, endPoint x: 1444, endPoint y: 260, distance: 65.5
click at [1444, 260] on div "keyboard_arrow_down Staatus Kinnitatud Ettevõte Lepingu nimi Konteeri kui Kuupä…" at bounding box center [727, 351] width 1455 height 959
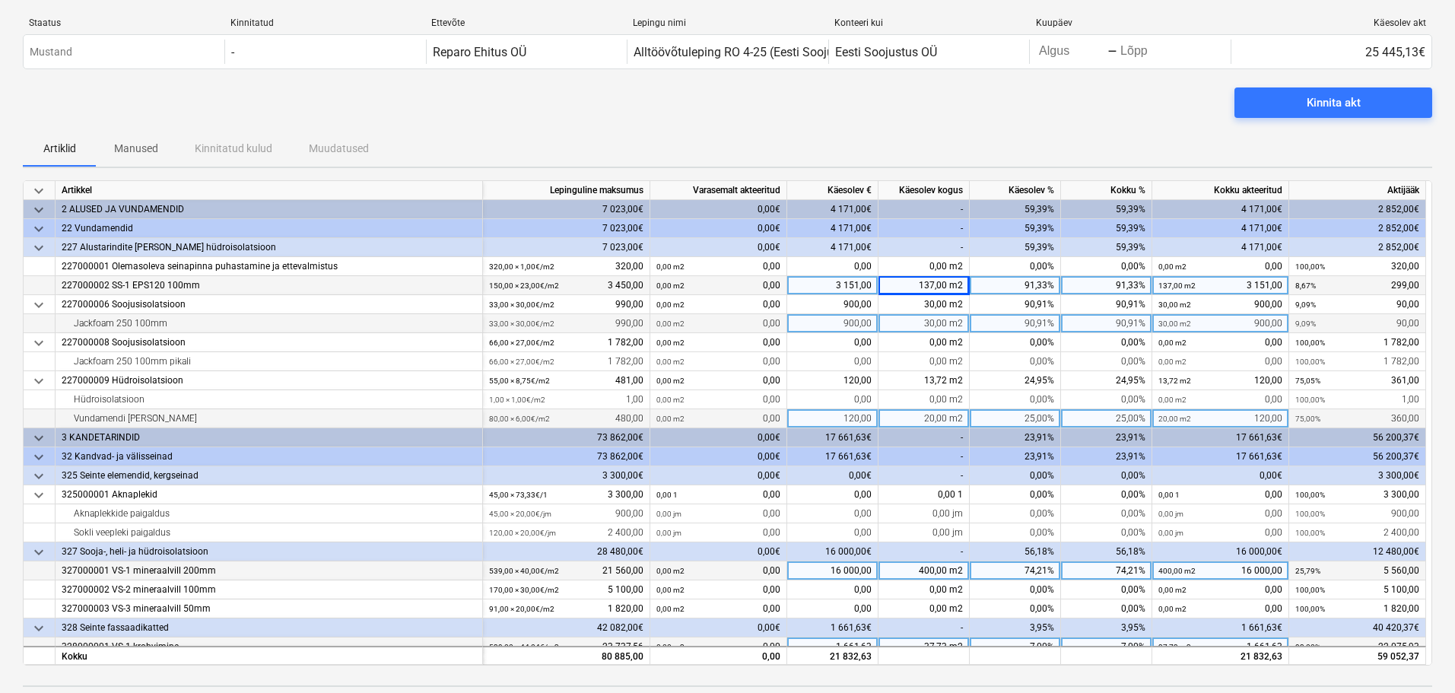
scroll to position [0, 0]
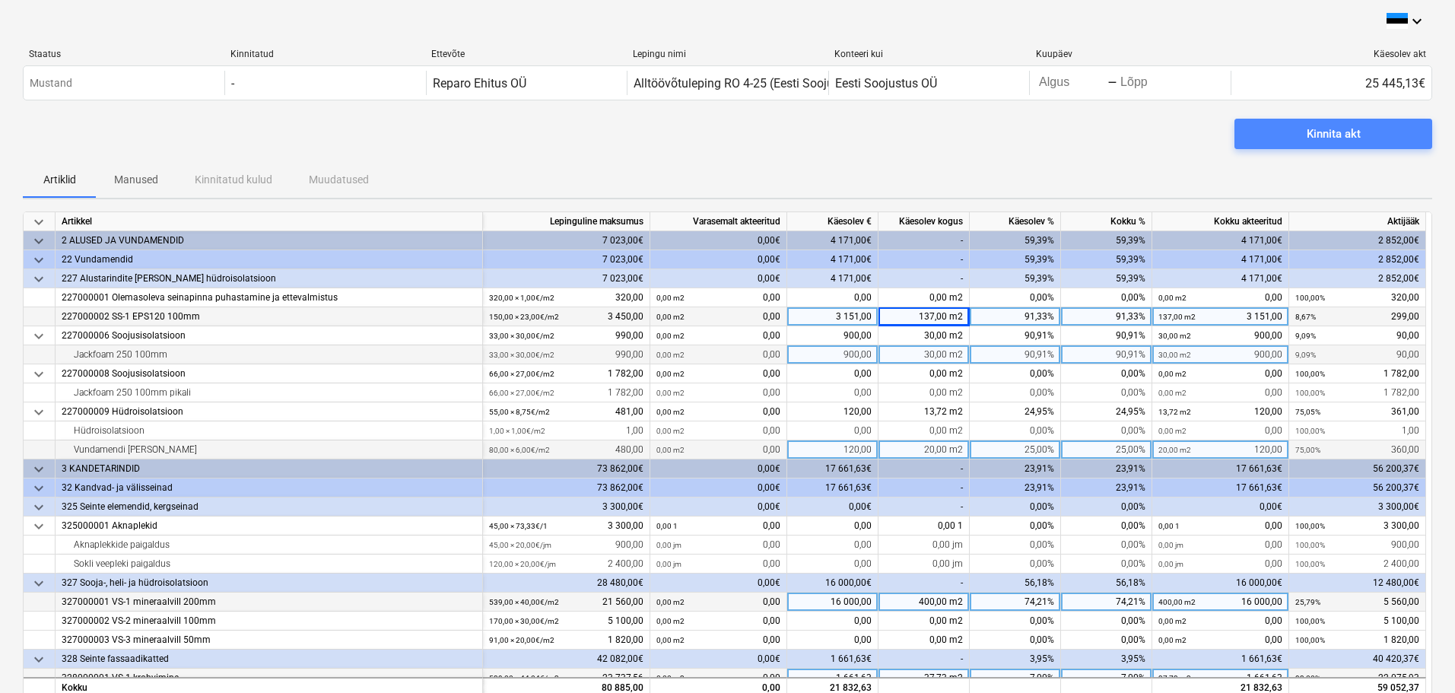
click at [1312, 141] on div "Kinnita akt" at bounding box center [1334, 134] width 54 height 20
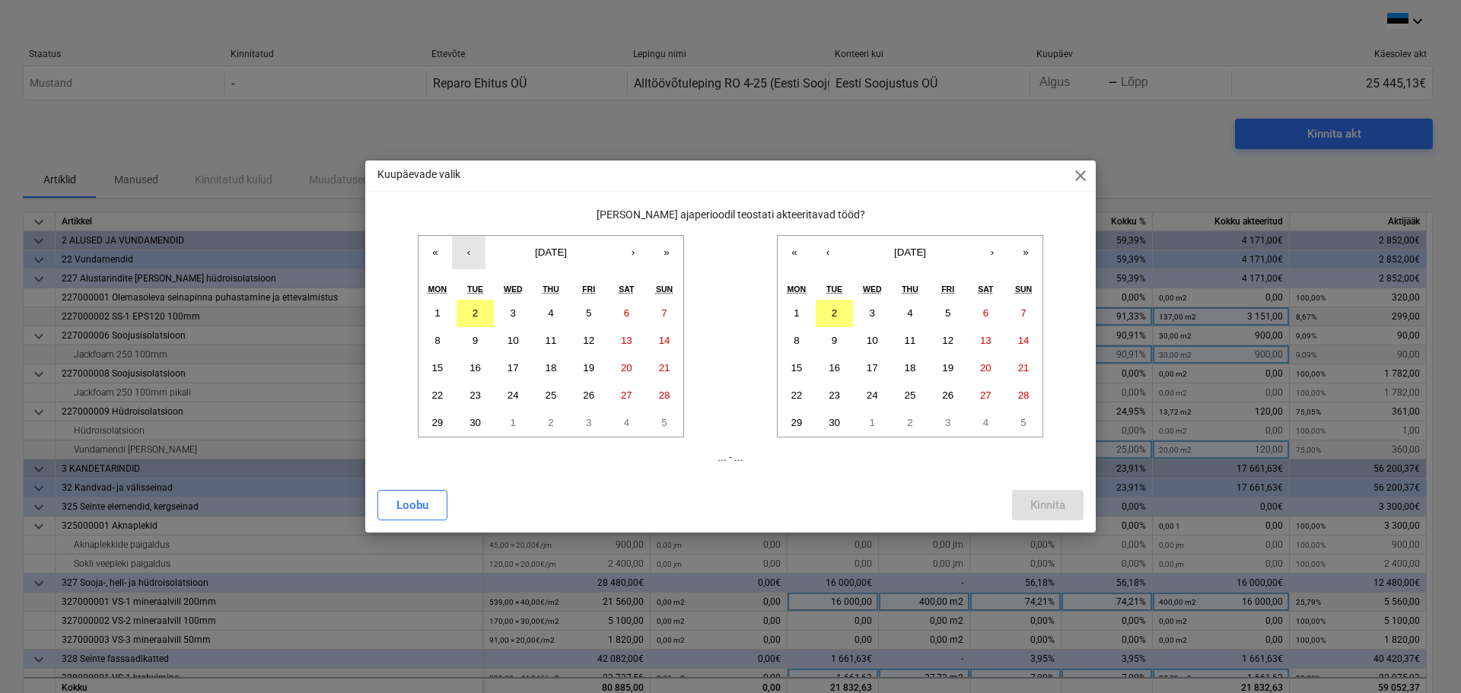
click at [460, 259] on button "‹" at bounding box center [468, 252] width 33 height 33
click at [585, 320] on button "1" at bounding box center [589, 313] width 38 height 27
click at [660, 424] on abbr "31" at bounding box center [664, 422] width 11 height 11
click at [596, 310] on button "1" at bounding box center [589, 313] width 38 height 27
click at [825, 265] on button "‹" at bounding box center [827, 252] width 33 height 33
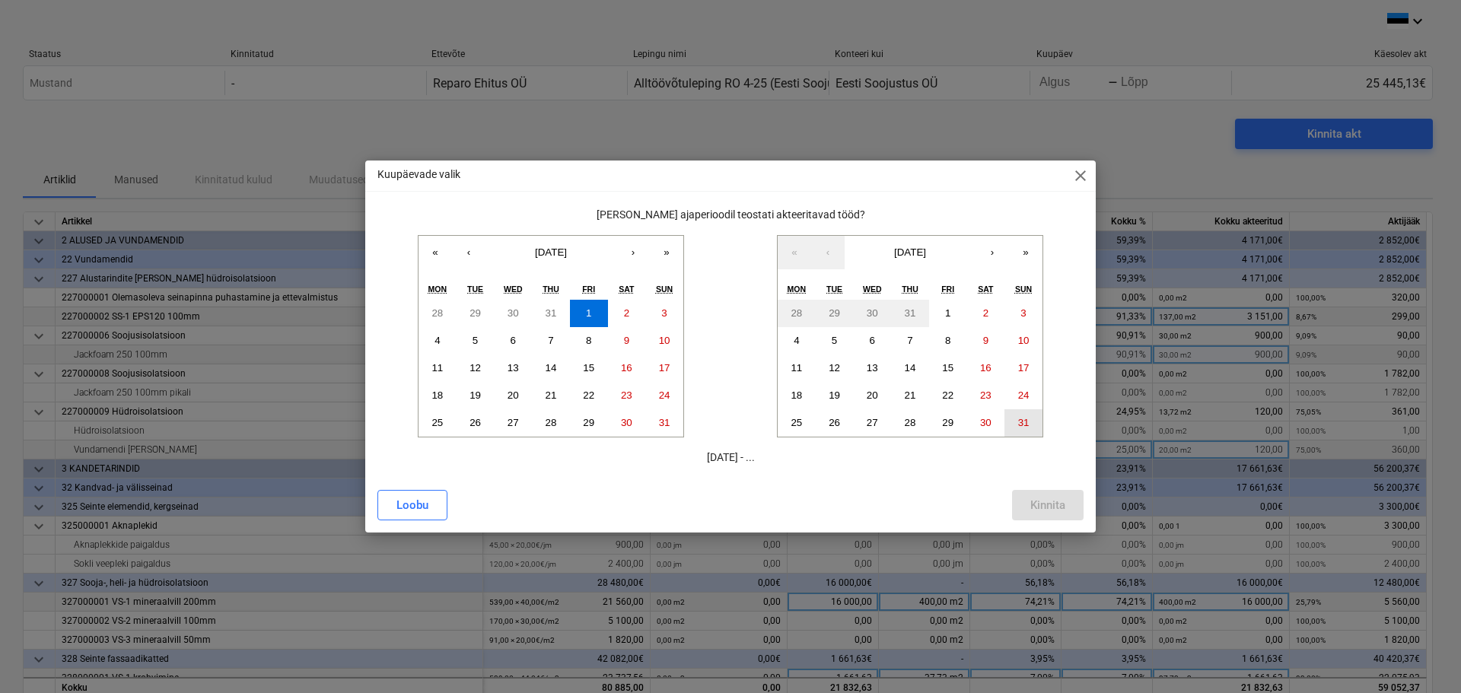
click at [1021, 428] on abbr "31" at bounding box center [1023, 422] width 11 height 11
click at [1054, 501] on div "Kinnita" at bounding box center [1047, 505] width 35 height 20
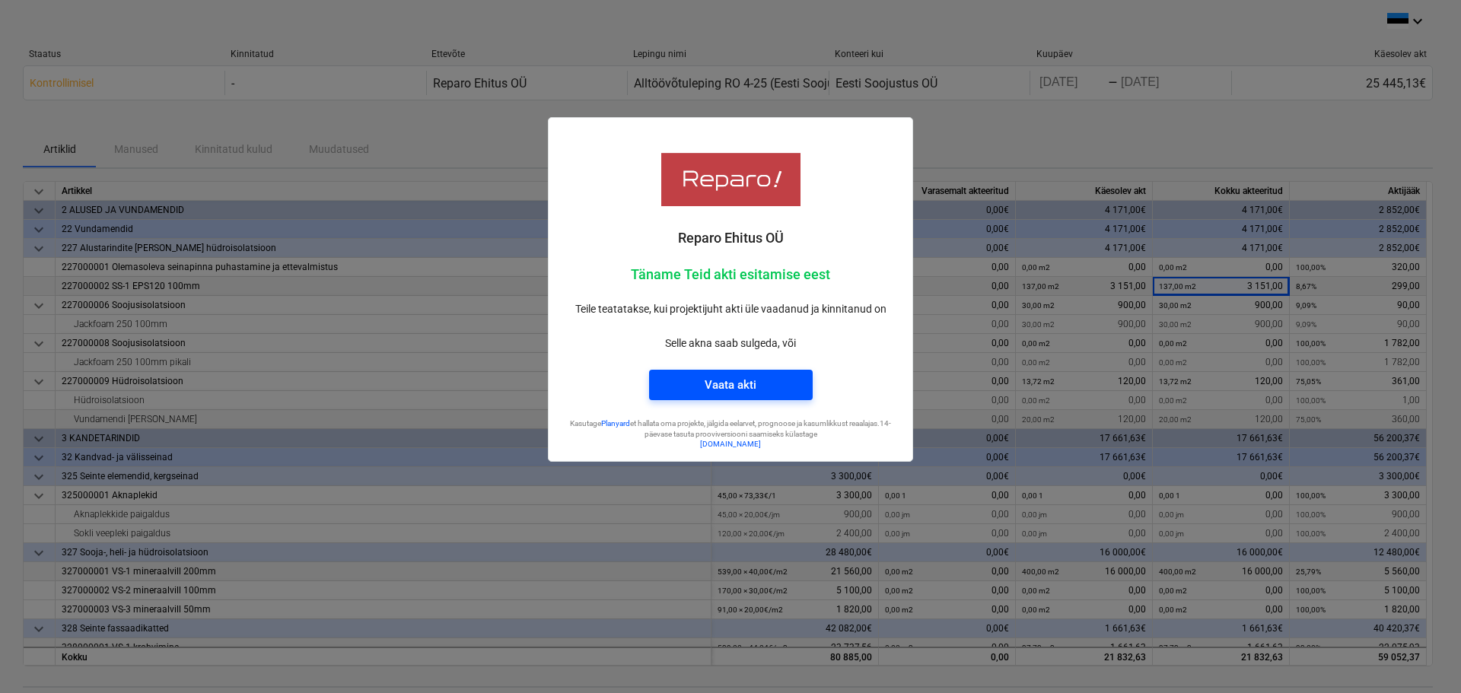
click at [685, 392] on span "Vaata akti" at bounding box center [730, 385] width 127 height 20
